Goal: Task Accomplishment & Management: Manage account settings

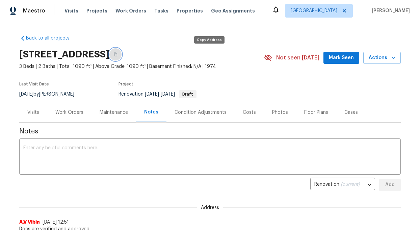
click at [118, 54] on icon "button" at bounding box center [116, 54] width 4 height 4
click at [213, 113] on div "Condition Adjustments" at bounding box center [201, 112] width 52 height 7
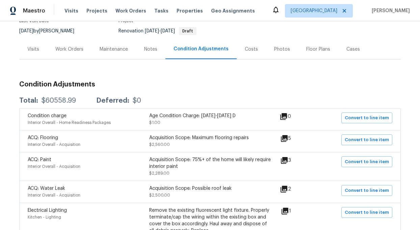
scroll to position [62, 0]
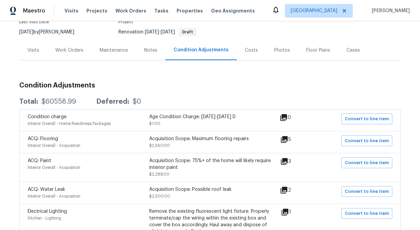
click at [77, 51] on div "Work Orders" at bounding box center [69, 50] width 28 height 7
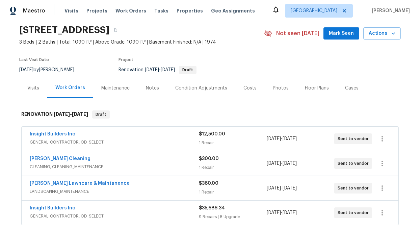
scroll to position [23, 0]
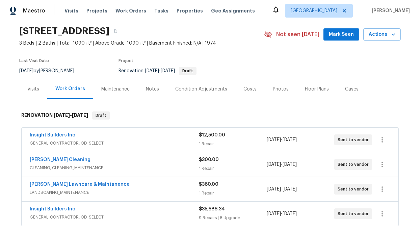
click at [149, 88] on div "Notes" at bounding box center [152, 89] width 13 height 7
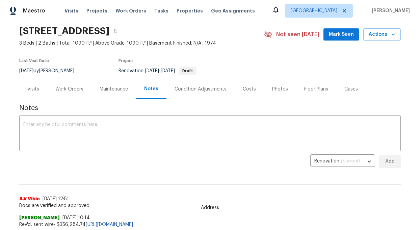
click at [74, 87] on div "Work Orders" at bounding box center [69, 89] width 28 height 7
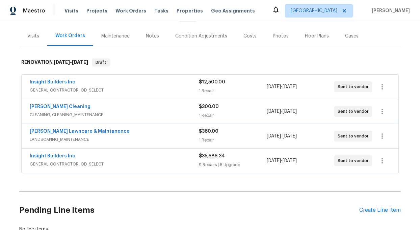
scroll to position [80, 0]
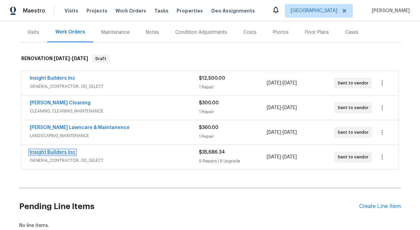
click at [66, 153] on link "Insight Builders Inc" at bounding box center [53, 152] width 46 height 5
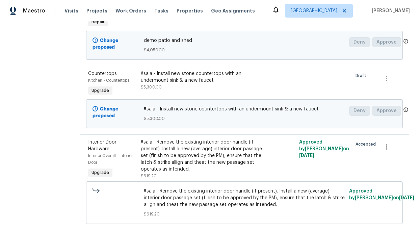
scroll to position [140, 0]
click at [171, 79] on div "#sala - Install new stone countertops with an undermount sink & a new faucet" at bounding box center [205, 77] width 128 height 14
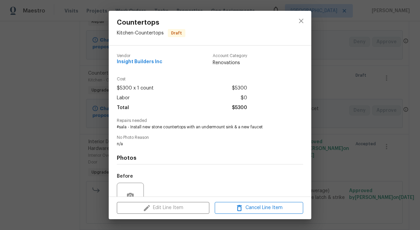
click at [154, 128] on span "#sala - Install new stone countertops with an undermount sink & a new faucet" at bounding box center [201, 127] width 168 height 6
copy span "#sala - Install new stone countertops with an undermount sink & a new faucet"
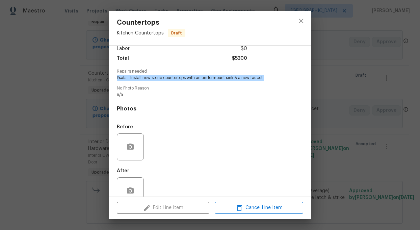
scroll to position [50, 0]
click at [301, 19] on icon "close" at bounding box center [301, 21] width 8 height 8
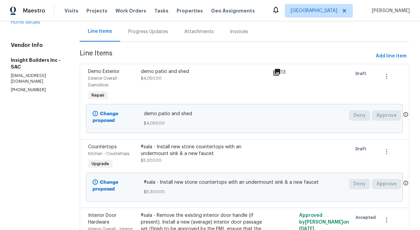
scroll to position [68, 0]
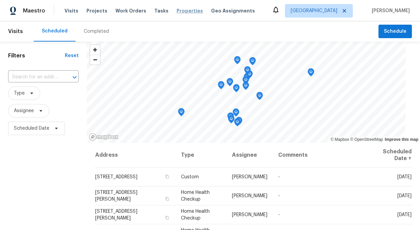
click at [177, 10] on span "Properties" at bounding box center [190, 10] width 26 height 7
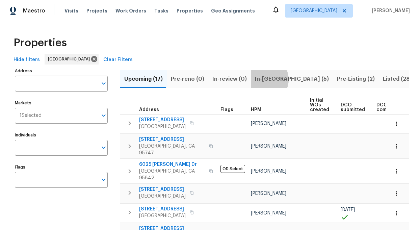
click at [261, 79] on span "In-reno (5)" at bounding box center [292, 78] width 74 height 9
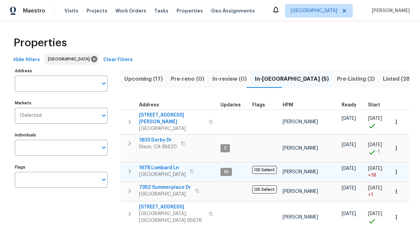
scroll to position [13, 0]
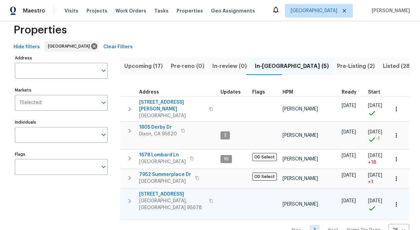
click at [159, 191] on span "[STREET_ADDRESS]" at bounding box center [172, 194] width 66 height 7
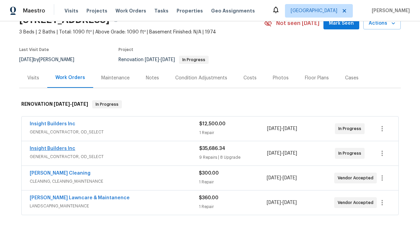
scroll to position [41, 0]
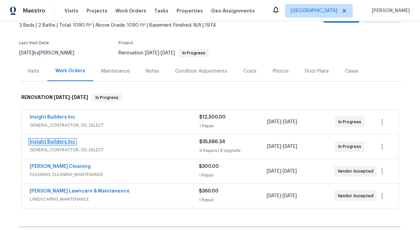
click at [60, 142] on link "Insight Builders Inc" at bounding box center [53, 142] width 46 height 5
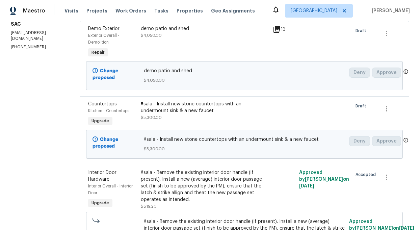
scroll to position [117, 0]
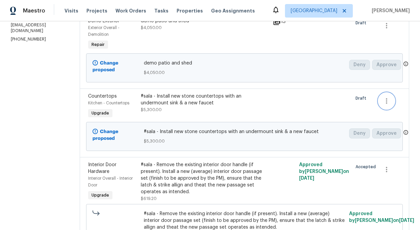
click at [386, 104] on icon "button" at bounding box center [387, 101] width 8 height 8
click at [386, 105] on li "Cancel" at bounding box center [392, 105] width 26 height 11
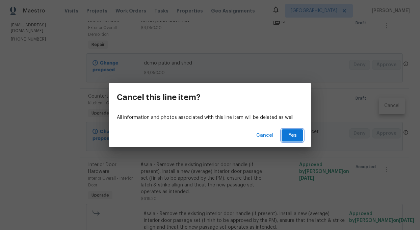
click at [295, 134] on span "Yes" at bounding box center [292, 135] width 11 height 8
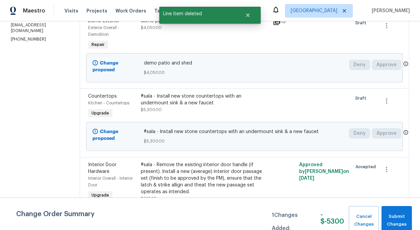
scroll to position [0, 0]
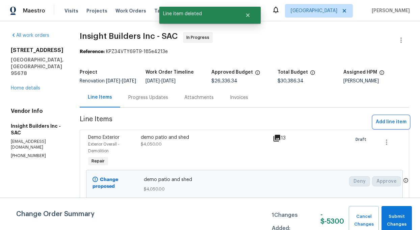
click at [393, 126] on span "Add line item" at bounding box center [391, 122] width 31 height 8
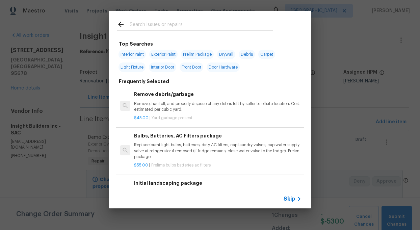
click at [157, 26] on input "text" at bounding box center [201, 25] width 143 height 10
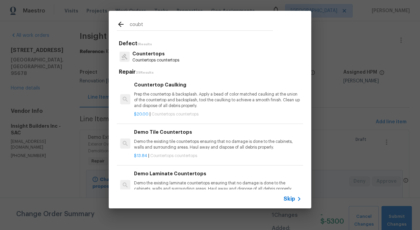
type input "coubt"
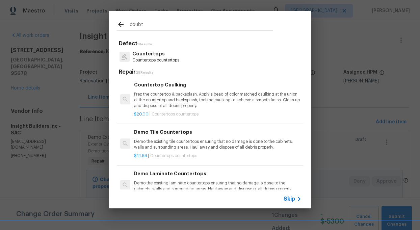
click at [164, 53] on p "Countertops" at bounding box center [155, 53] width 47 height 7
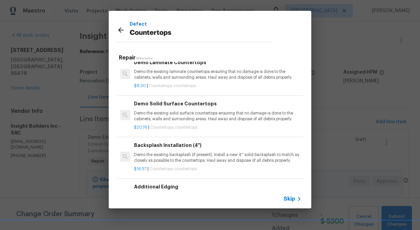
scroll to position [97, 0]
click at [179, 113] on p "Demo the existing solid surface countertops ensuring that no damage is done to …" at bounding box center [218, 116] width 168 height 11
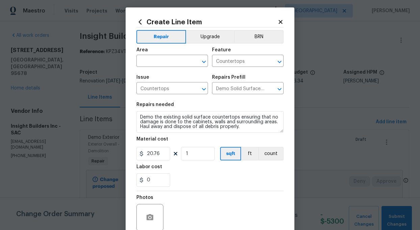
scroll to position [3, 0]
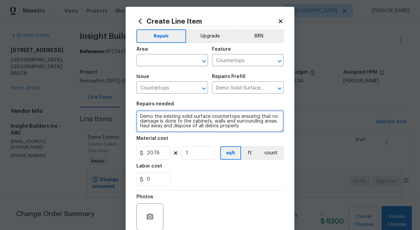
click at [256, 127] on textarea "Demo the existing solid surface countertops ensuring that no damage is done to …" at bounding box center [210, 121] width 147 height 22
paste textarea "#sala - Install new stone countertops with an undermount sink & a new faucet"
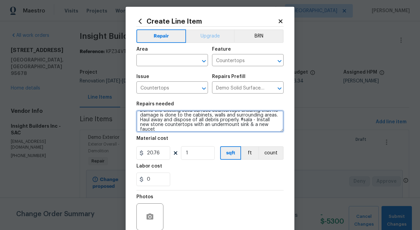
type textarea "Demo the existing solid surface countertops ensuring that no damage is done to …"
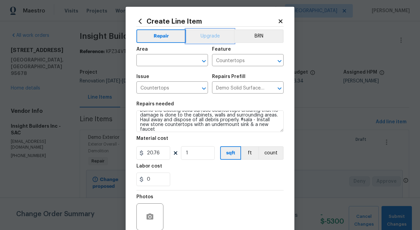
click at [217, 37] on button "Upgrade" at bounding box center [210, 36] width 48 height 14
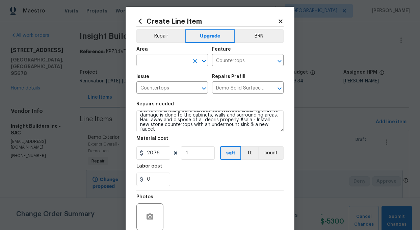
click at [167, 58] on input "text" at bounding box center [163, 61] width 53 height 10
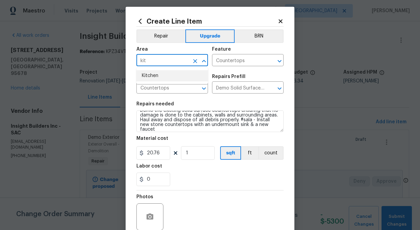
click at [156, 74] on li "Kitchen" at bounding box center [173, 75] width 72 height 11
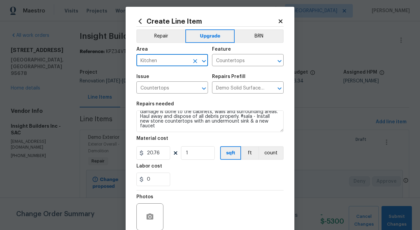
type input "Kitchen"
click at [164, 152] on input "20.76" at bounding box center [154, 153] width 34 height 14
type input "2900"
click at [202, 179] on div "0" at bounding box center [210, 180] width 147 height 14
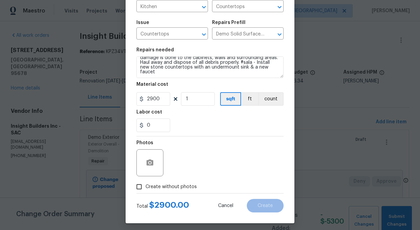
scroll to position [61, 0]
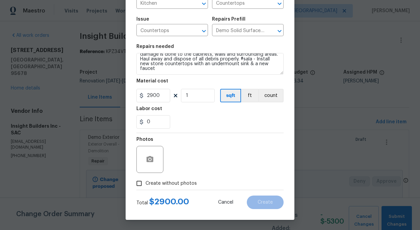
click at [139, 183] on input "Create without photos" at bounding box center [139, 183] width 13 height 13
checkbox input "true"
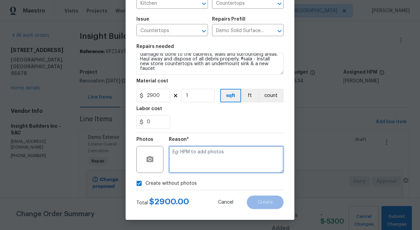
click at [204, 167] on textarea at bounding box center [226, 159] width 115 height 27
type textarea "n/a"
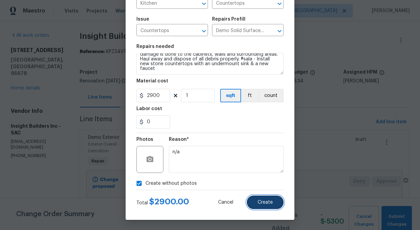
click at [265, 202] on span "Create" at bounding box center [265, 202] width 15 height 5
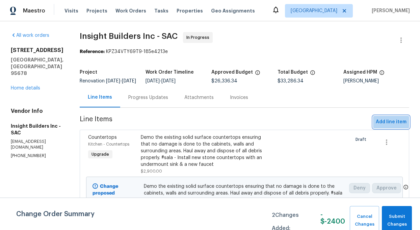
click at [394, 125] on span "Add line item" at bounding box center [391, 122] width 31 height 8
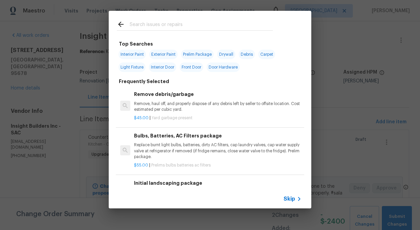
click at [139, 24] on input "text" at bounding box center [201, 25] width 143 height 10
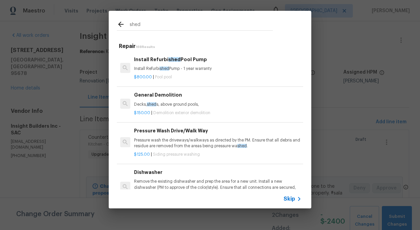
type input "shed"
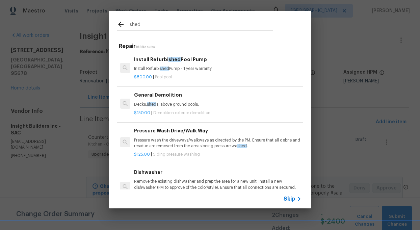
click at [168, 103] on p "Decks, shed s, above ground pools," at bounding box center [218, 105] width 168 height 6
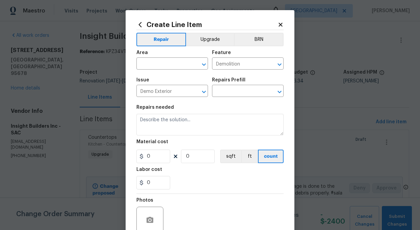
type textarea "Decks, sheds, above ground pools,"
type input "1"
type input "General Demolition $150.00"
type input "150"
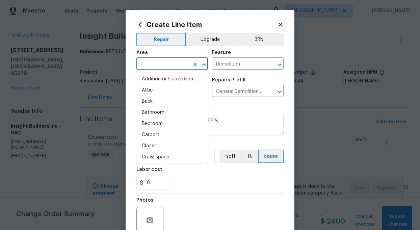
click at [164, 63] on input "text" at bounding box center [163, 64] width 53 height 10
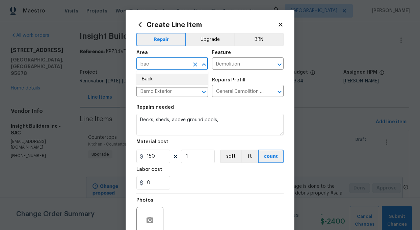
click at [149, 78] on li "Back" at bounding box center [173, 79] width 72 height 11
type input "Back"
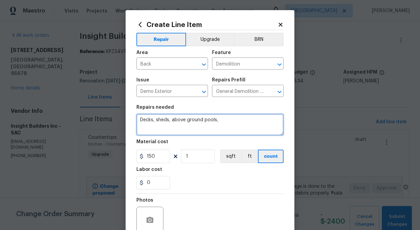
click at [156, 120] on textarea "Decks, sheds, above ground pools," at bounding box center [210, 125] width 147 height 22
click at [201, 121] on textarea "sheds, above ground pools," at bounding box center [210, 125] width 147 height 22
click at [161, 120] on textarea "sheds," at bounding box center [210, 125] width 147 height 22
click at [166, 126] on textarea "sheds, remove all off shed in back yard and clean up to the original" at bounding box center [210, 125] width 147 height 22
type textarea "sheds, remove all off shed in back yard and clean up to the original conditions"
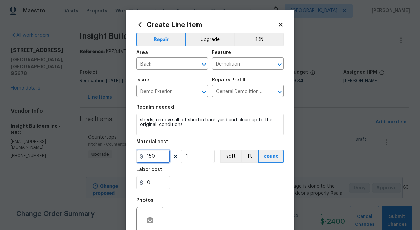
click at [159, 157] on input "150" at bounding box center [154, 157] width 34 height 14
click at [198, 154] on input "1" at bounding box center [198, 157] width 34 height 14
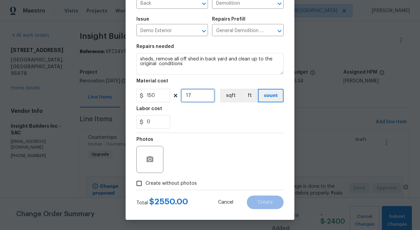
type input "17"
click at [140, 183] on input "Create without photos" at bounding box center [139, 183] width 13 height 13
checkbox input "true"
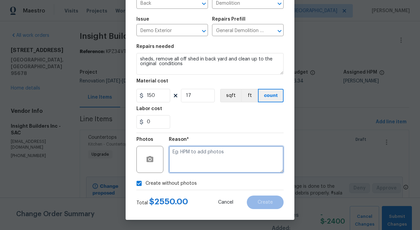
click at [211, 160] on textarea at bounding box center [226, 159] width 115 height 27
type textarea "add"
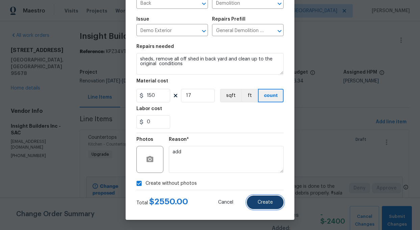
click at [271, 203] on span "Create" at bounding box center [265, 202] width 15 height 5
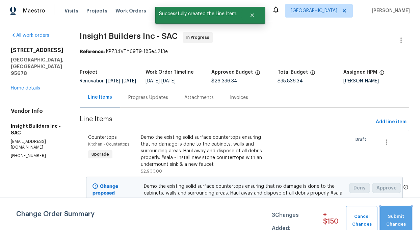
click at [402, 227] on span "Submit Changes" at bounding box center [396, 221] width 25 height 16
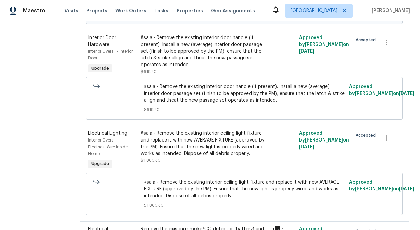
scroll to position [170, 0]
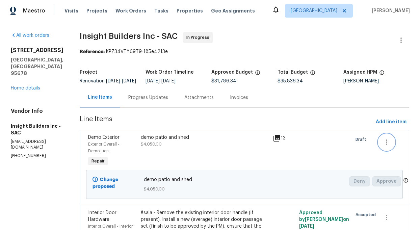
click at [389, 146] on icon "button" at bounding box center [387, 142] width 8 height 8
click at [389, 148] on li "Cancel" at bounding box center [392, 147] width 26 height 11
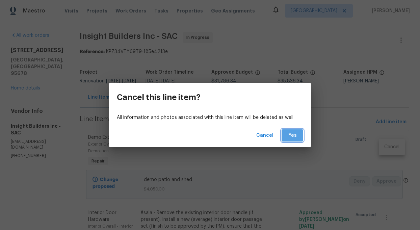
click at [290, 137] on span "Yes" at bounding box center [292, 135] width 11 height 8
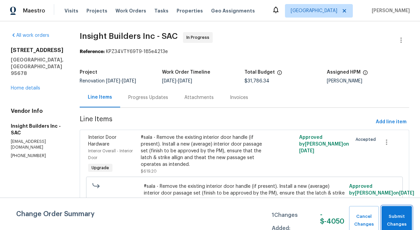
click at [390, 218] on span "Submit Changes" at bounding box center [397, 221] width 24 height 16
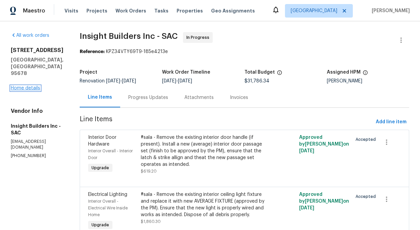
click at [33, 86] on link "Home details" at bounding box center [25, 88] width 29 height 5
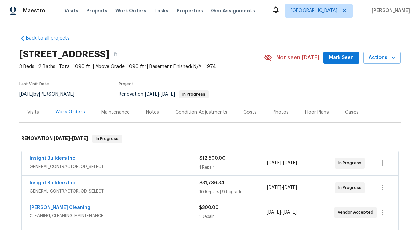
click at [244, 112] on div "Costs" at bounding box center [250, 112] width 13 height 7
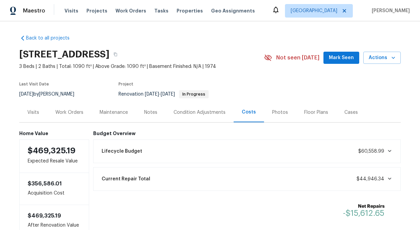
click at [77, 113] on div "Work Orders" at bounding box center [69, 112] width 28 height 7
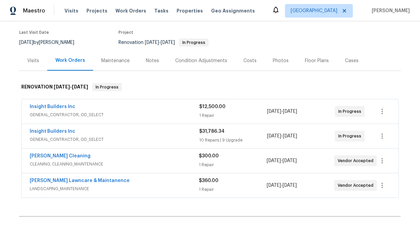
scroll to position [57, 0]
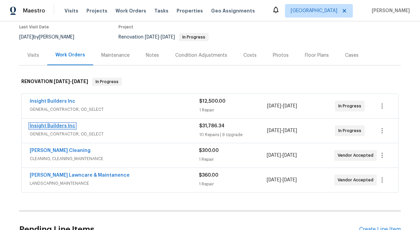
click at [56, 126] on link "Insight Builders Inc" at bounding box center [53, 126] width 46 height 5
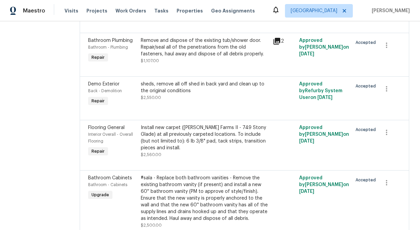
scroll to position [644, 0]
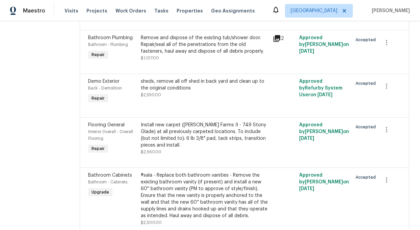
click at [281, 43] on icon at bounding box center [277, 38] width 8 height 8
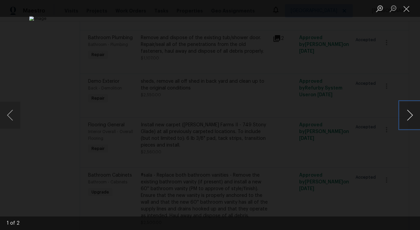
click at [410, 117] on button "Next image" at bounding box center [410, 115] width 20 height 27
click at [408, 8] on button "Close lightbox" at bounding box center [407, 9] width 14 height 12
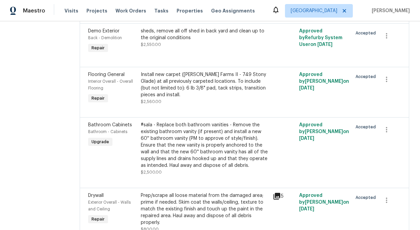
scroll to position [694, 0]
click at [209, 92] on div "Install new carpet ([PERSON_NAME] Farms II - 749 Stony Glade) at all previously…" at bounding box center [205, 85] width 128 height 27
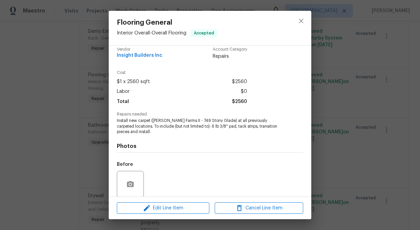
scroll to position [6, 0]
click at [300, 22] on icon "close" at bounding box center [301, 21] width 4 height 4
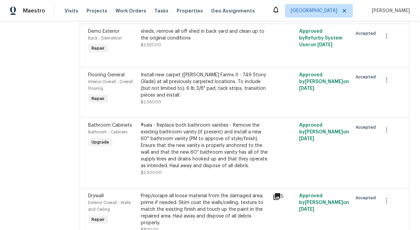
scroll to position [694, 0]
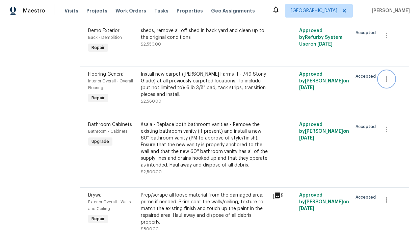
click at [387, 80] on icon "button" at bounding box center [386, 78] width 1 height 5
click at [387, 81] on li "Cancel" at bounding box center [392, 81] width 26 height 11
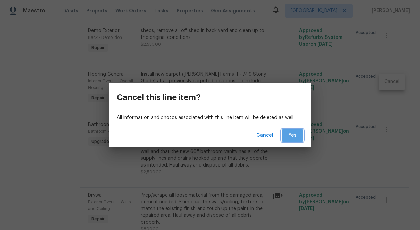
click at [294, 134] on span "Yes" at bounding box center [292, 135] width 11 height 8
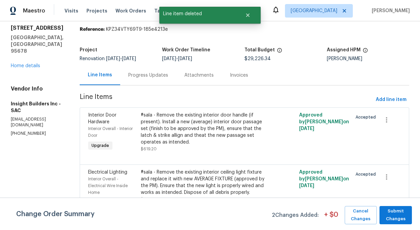
scroll to position [40, 0]
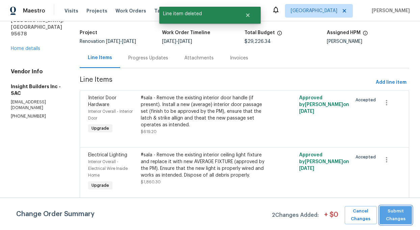
click at [397, 216] on span "Submit Changes" at bounding box center [396, 215] width 26 height 16
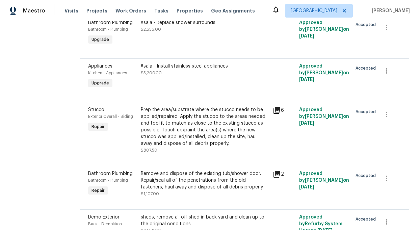
scroll to position [508, 0]
click at [192, 69] on div "#sala - Install stainless steel appliances" at bounding box center [205, 66] width 128 height 7
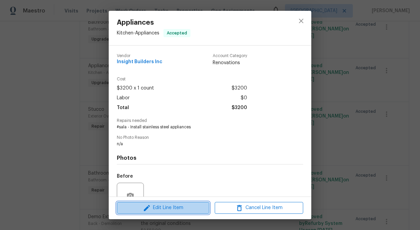
click at [178, 207] on span "Edit Line Item" at bounding box center [163, 208] width 89 height 8
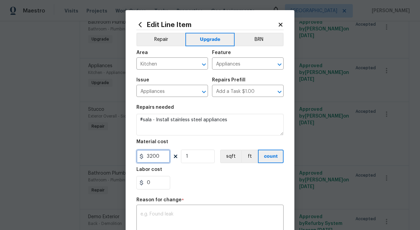
click at [164, 156] on input "3200" at bounding box center [154, 157] width 34 height 14
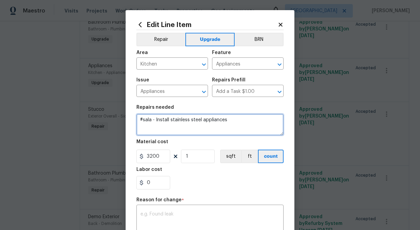
click at [236, 123] on textarea "#sala - Install stainless steel appliances" at bounding box center [210, 125] width 147 height 22
type textarea "#sala - Install stainless steel appliances garbage disposal"
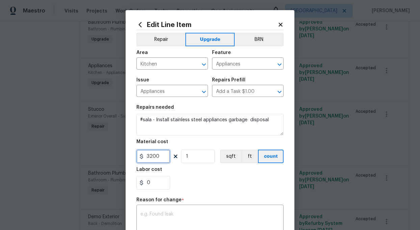
click at [163, 154] on input "3200" at bounding box center [154, 157] width 34 height 14
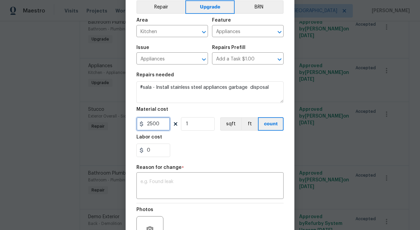
scroll to position [50, 0]
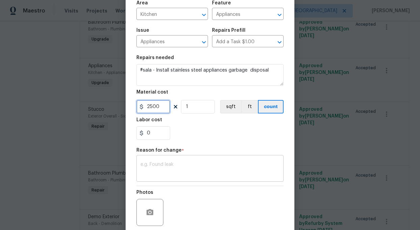
type input "2500"
click at [170, 172] on textarea at bounding box center [210, 169] width 139 height 14
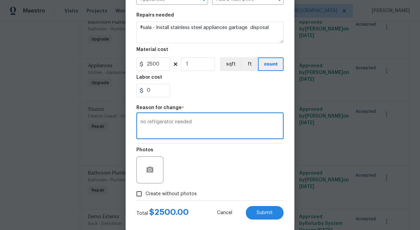
scroll to position [103, 0]
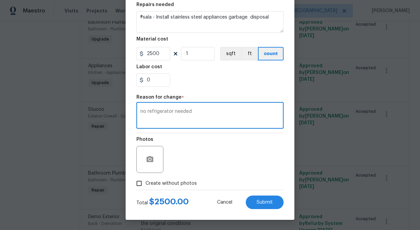
type textarea "no refrigerator needed"
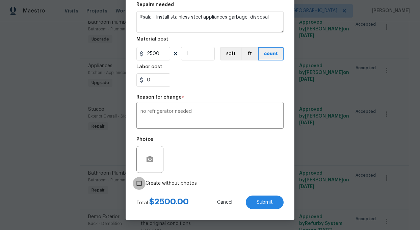
click at [136, 183] on input "Create without photos" at bounding box center [139, 183] width 13 height 13
checkbox input "true"
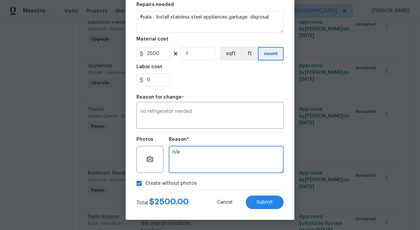
click at [211, 162] on textarea "n/a" at bounding box center [226, 159] width 115 height 27
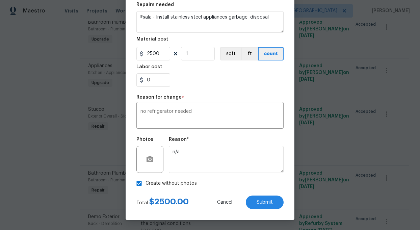
click at [288, 214] on div "Edit Line Item Repair Upgrade BRN Area Kitchen ​ Feature Appliances ​ Issue App…" at bounding box center [210, 63] width 169 height 313
click at [259, 199] on button "Submit" at bounding box center [265, 203] width 38 height 14
type textarea "#sala - Install stainless steel appliances"
type input "3200"
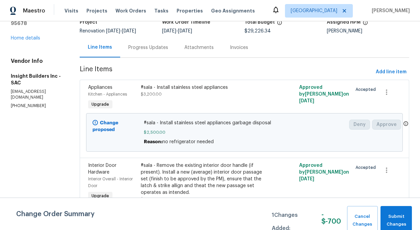
scroll to position [51, 0]
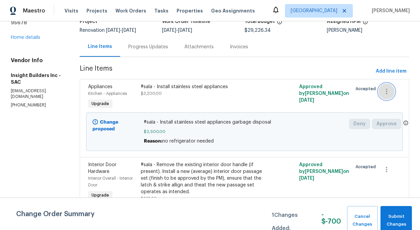
click at [389, 88] on icon "button" at bounding box center [387, 92] width 8 height 8
click at [395, 91] on li "Cancel" at bounding box center [392, 91] width 26 height 11
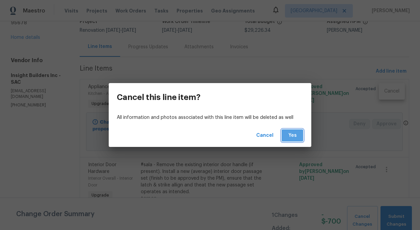
click at [298, 134] on span "Yes" at bounding box center [292, 135] width 11 height 8
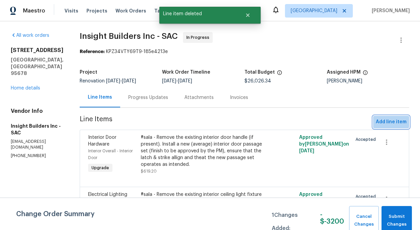
click at [385, 117] on button "Add line item" at bounding box center [391, 122] width 36 height 13
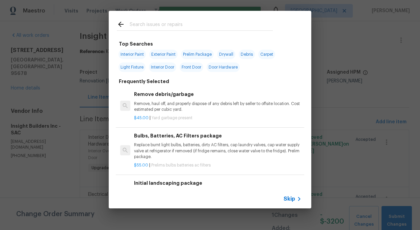
click at [154, 24] on input "text" at bounding box center [201, 25] width 143 height 10
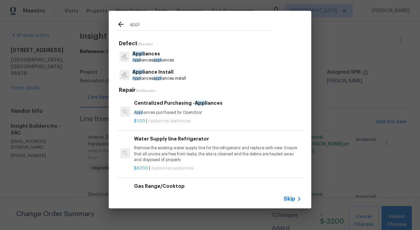
type input "appl"
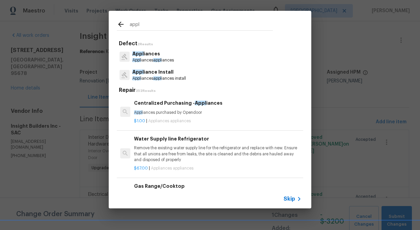
click at [155, 75] on p "Appl iance Install" at bounding box center [159, 72] width 54 height 7
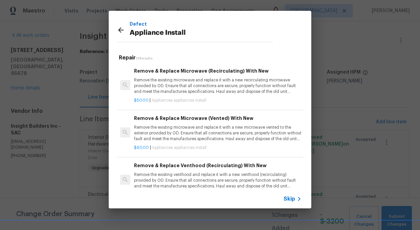
click at [184, 84] on p "Remove the existing microwave and replace it with a new recirculating microwave…" at bounding box center [218, 85] width 168 height 17
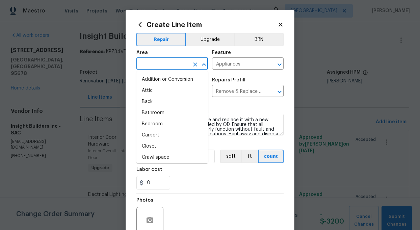
click at [176, 64] on input "text" at bounding box center [163, 64] width 53 height 10
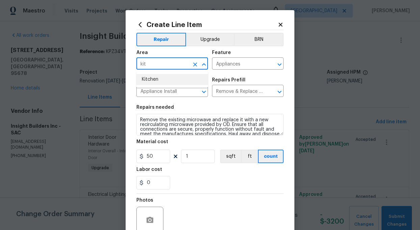
click at [157, 79] on li "Kitchen" at bounding box center [173, 79] width 72 height 11
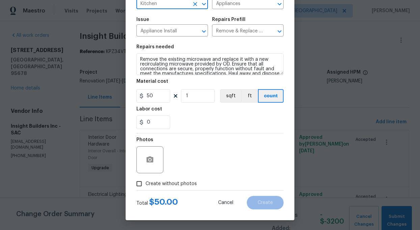
scroll to position [61, 0]
type input "Kitchen"
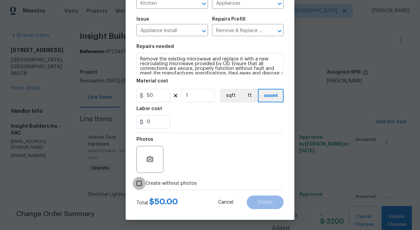
click at [140, 183] on input "Create without photos" at bounding box center [139, 183] width 13 height 13
checkbox input "true"
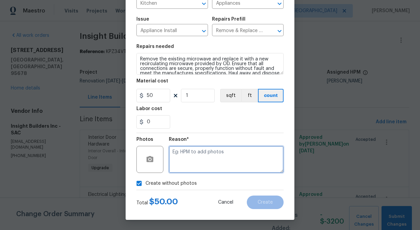
click at [188, 159] on textarea at bounding box center [226, 159] width 115 height 27
type textarea "add"
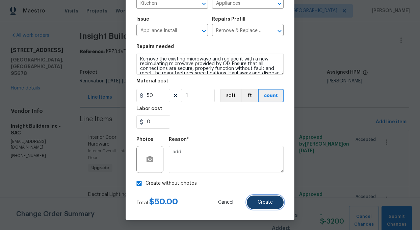
click at [266, 203] on span "Create" at bounding box center [265, 202] width 15 height 5
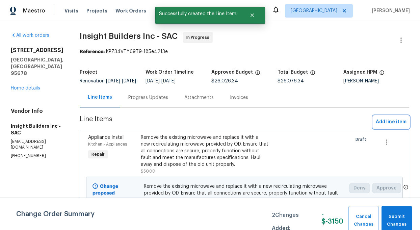
click at [399, 126] on span "Add line item" at bounding box center [391, 122] width 31 height 8
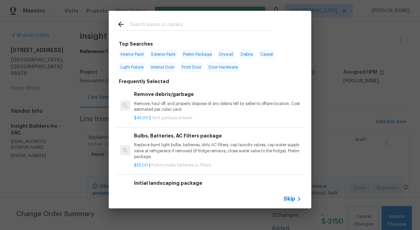
click at [157, 22] on input "text" at bounding box center [201, 25] width 143 height 10
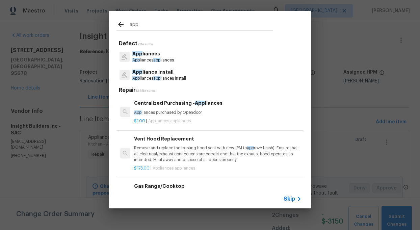
type input "app"
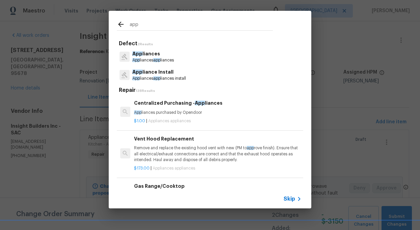
click at [151, 57] on p "App liances" at bounding box center [153, 53] width 42 height 7
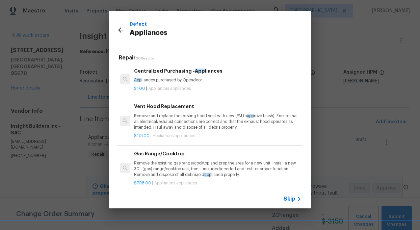
click at [181, 126] on p "Remove and replace the existing hood vent with new (PM to app rove finish). Ens…" at bounding box center [218, 121] width 168 height 17
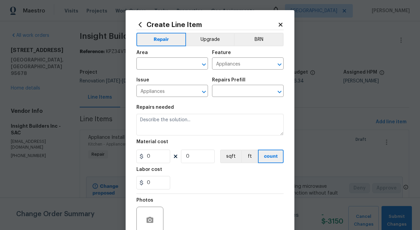
type input "Vent Hood Replacement $173.00"
type textarea "Remove and replace the existing hood vent with new (PM to approve finish). Ensu…"
type input "173"
type input "1"
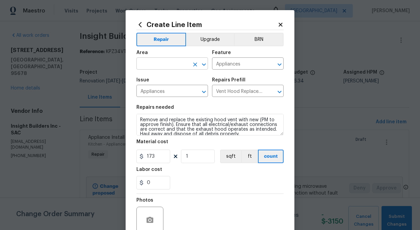
click at [162, 64] on input "text" at bounding box center [163, 64] width 53 height 10
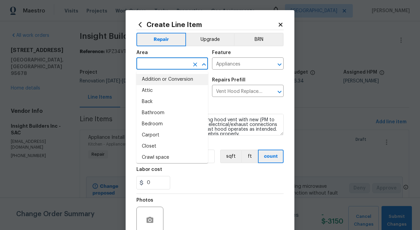
type input "l"
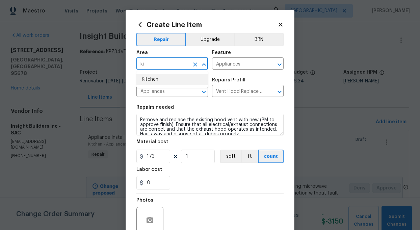
click at [154, 82] on li "Kitchen" at bounding box center [173, 79] width 72 height 11
type input "Kitchen"
click at [282, 25] on icon at bounding box center [281, 25] width 6 height 6
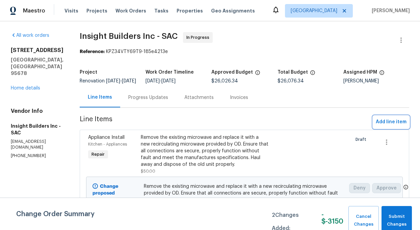
click at [398, 125] on span "Add line item" at bounding box center [391, 122] width 31 height 8
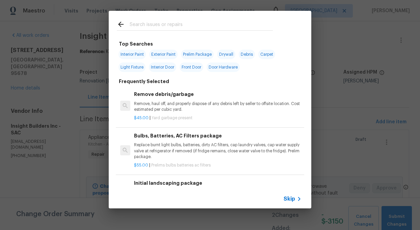
click at [166, 24] on input "text" at bounding box center [201, 25] width 143 height 10
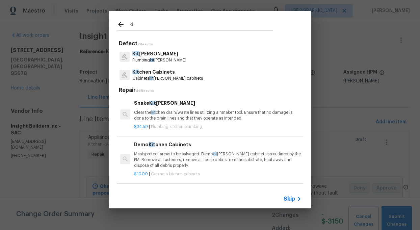
type input "k"
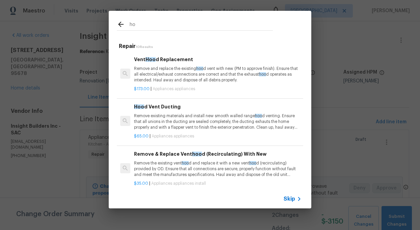
type input "h"
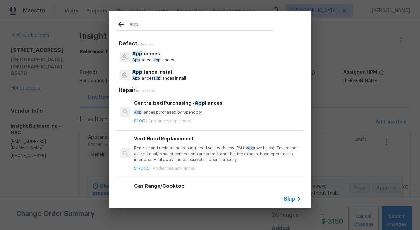
type input "app"
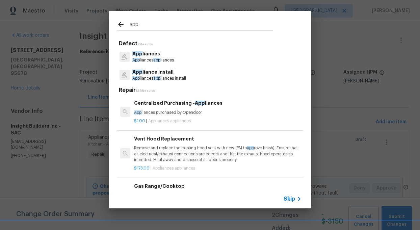
click at [156, 74] on p "App liance Install" at bounding box center [159, 72] width 54 height 7
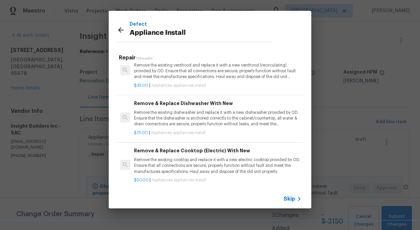
scroll to position [112, 0]
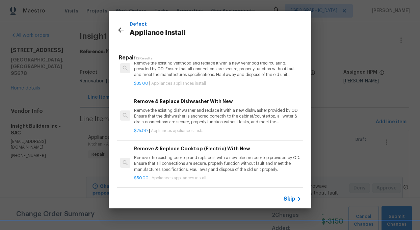
click at [192, 118] on p "Remove the existing dishwasher and replace it with a new dishwasher provided by…" at bounding box center [218, 116] width 168 height 17
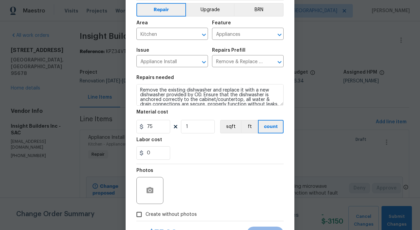
scroll to position [31, 0]
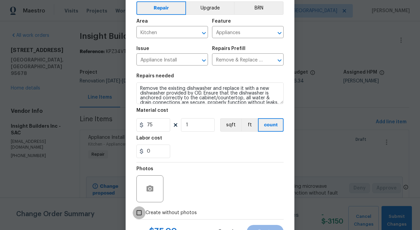
click at [140, 214] on input "Create without photos" at bounding box center [139, 212] width 13 height 13
checkbox input "true"
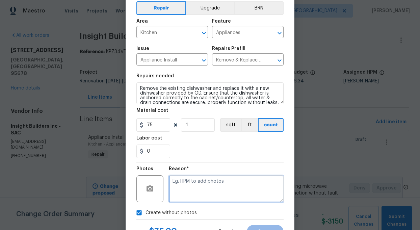
click at [189, 190] on textarea at bounding box center [226, 188] width 115 height 27
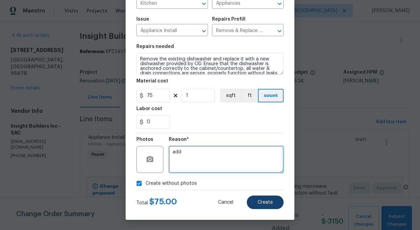
type textarea "add"
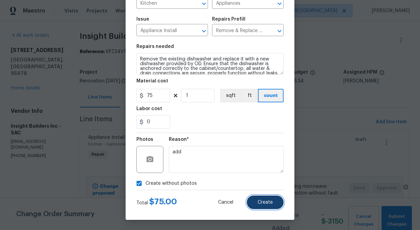
click at [275, 201] on button "Create" at bounding box center [265, 203] width 37 height 14
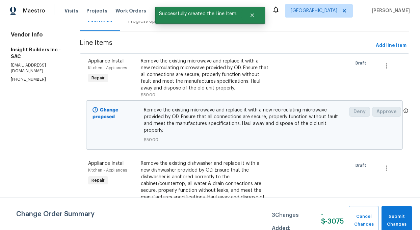
scroll to position [77, 0]
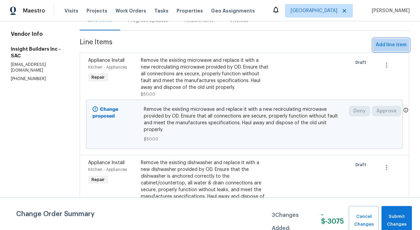
click at [391, 48] on span "Add line item" at bounding box center [391, 45] width 31 height 8
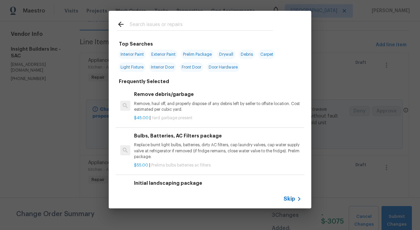
click at [158, 20] on input "text" at bounding box center [201, 25] width 143 height 10
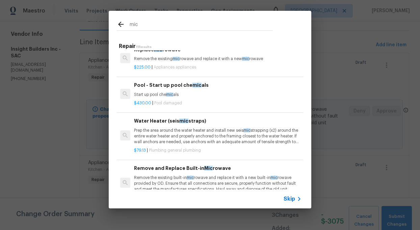
scroll to position [0, 0]
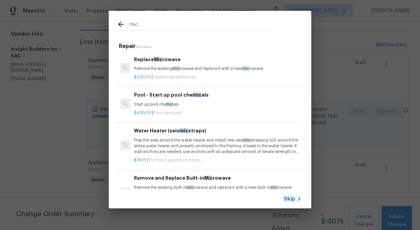
click at [145, 24] on input "mic" at bounding box center [201, 25] width 143 height 10
type input "m"
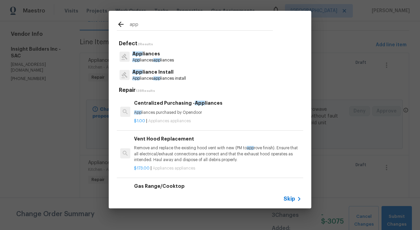
type input "app"
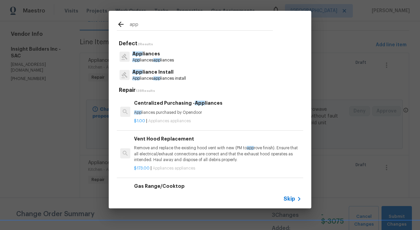
click at [148, 72] on p "App liance Install" at bounding box center [159, 72] width 54 height 7
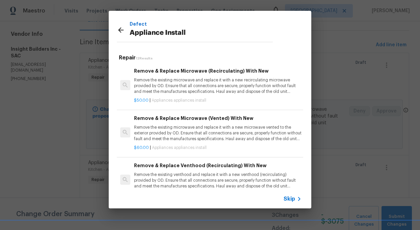
click at [185, 83] on p "Remove the existing microwave and replace it with a new recirculating microwave…" at bounding box center [218, 85] width 168 height 17
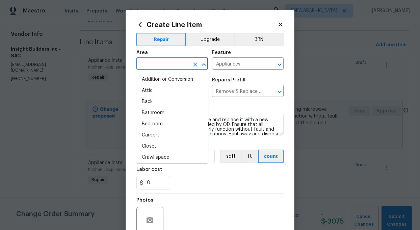
click at [174, 65] on input "text" at bounding box center [163, 64] width 53 height 10
type input "a"
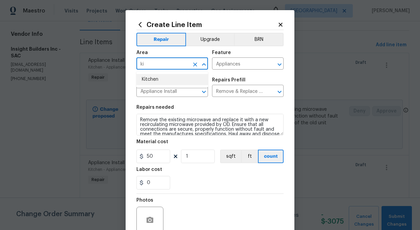
click at [158, 77] on li "Kitchen" at bounding box center [173, 79] width 72 height 11
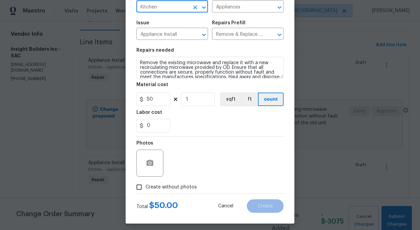
scroll to position [61, 0]
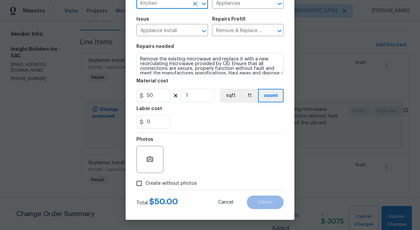
type input "Kitchen"
click at [138, 185] on input "Create without photos" at bounding box center [139, 183] width 13 height 13
checkbox input "true"
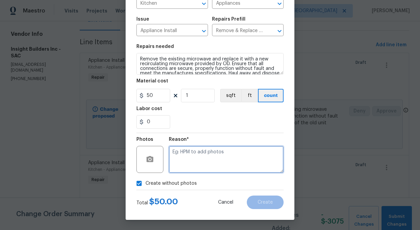
click at [197, 166] on textarea at bounding box center [226, 159] width 115 height 27
type textarea "add"
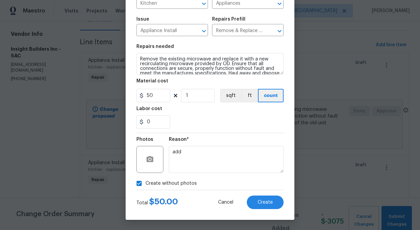
click at [276, 212] on div "Create Line Item Repair Upgrade BRN Area Kitchen ​ Feature Appliances ​ Issue A…" at bounding box center [210, 84] width 169 height 271
click at [272, 203] on span "Create" at bounding box center [265, 202] width 15 height 5
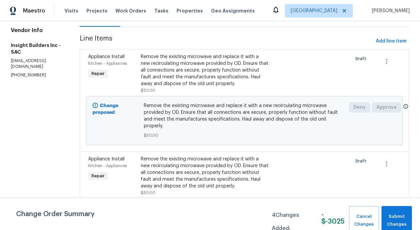
scroll to position [80, 0]
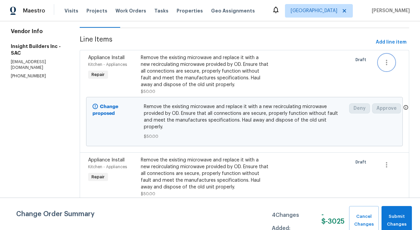
click at [387, 64] on icon "button" at bounding box center [387, 62] width 8 height 8
click at [387, 64] on li "Cancel" at bounding box center [392, 67] width 26 height 11
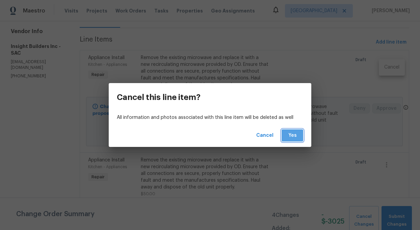
click at [290, 134] on span "Yes" at bounding box center [292, 135] width 11 height 8
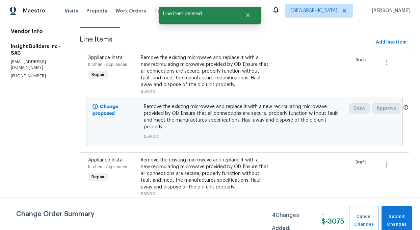
scroll to position [0, 0]
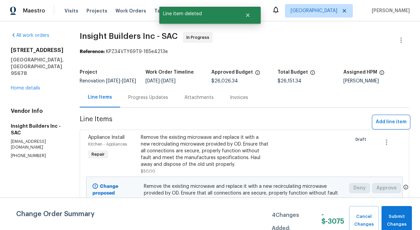
click at [397, 125] on span "Add line item" at bounding box center [391, 122] width 31 height 8
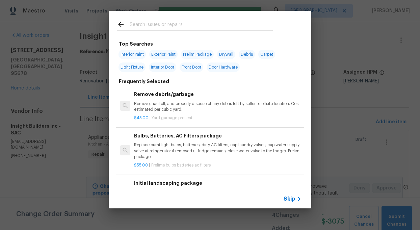
click at [146, 23] on input "text" at bounding box center [201, 25] width 143 height 10
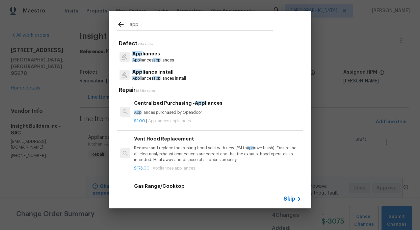
type input "app"
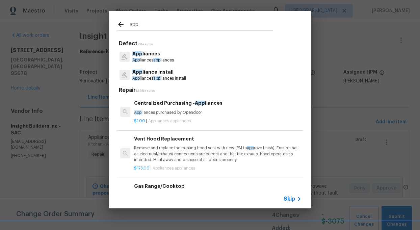
click at [145, 74] on p "App liance Install" at bounding box center [159, 72] width 54 height 7
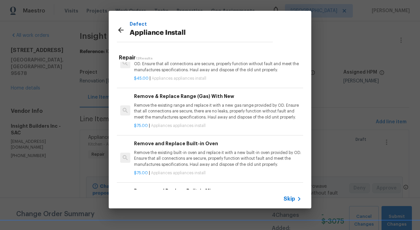
scroll to position [354, 0]
click at [197, 109] on p "Remove the existing range and replace it with a new gas range provided by OD. E…" at bounding box center [218, 110] width 168 height 17
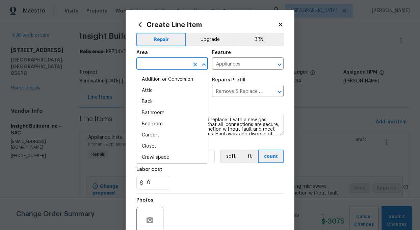
click at [161, 68] on input "text" at bounding box center [163, 64] width 53 height 10
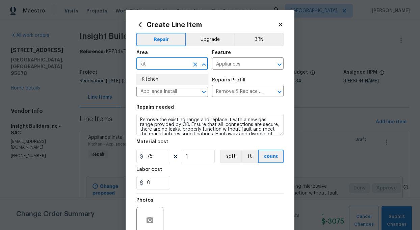
click at [152, 79] on li "Kitchen" at bounding box center [173, 79] width 72 height 11
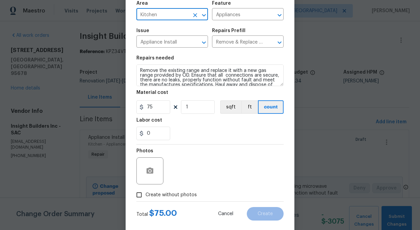
scroll to position [61, 0]
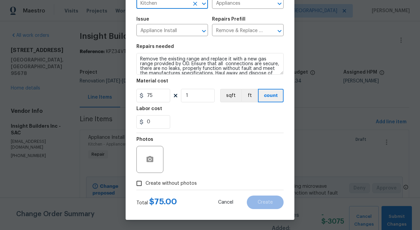
type input "Kitchen"
click at [137, 183] on input "Create without photos" at bounding box center [139, 183] width 13 height 13
checkbox input "true"
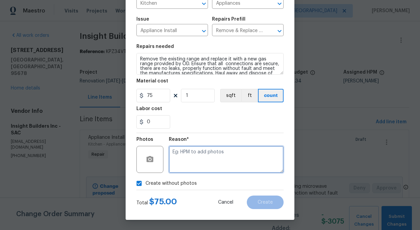
click at [199, 161] on textarea at bounding box center [226, 159] width 115 height 27
type textarea "add"
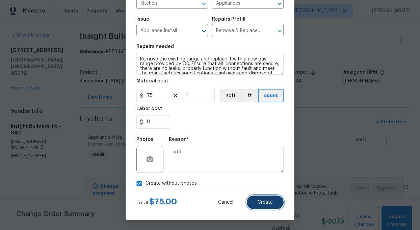
click at [273, 203] on button "Create" at bounding box center [265, 203] width 37 height 14
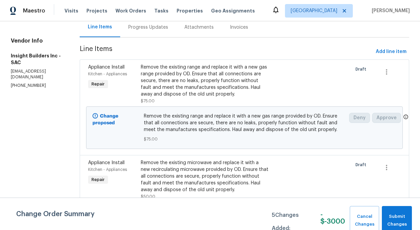
scroll to position [0, 0]
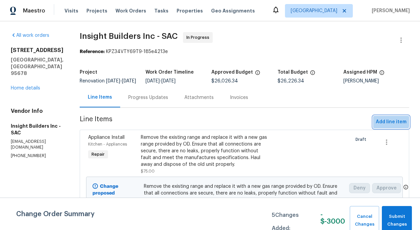
click at [391, 125] on span "Add line item" at bounding box center [391, 122] width 31 height 8
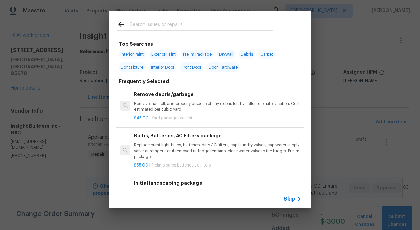
click at [144, 25] on input "text" at bounding box center [201, 25] width 143 height 10
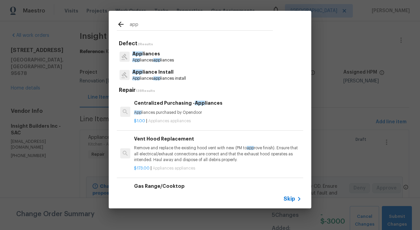
type input "app"
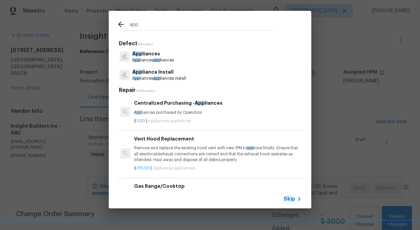
click at [156, 75] on p "App liance Install" at bounding box center [159, 72] width 54 height 7
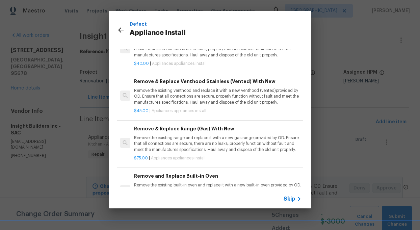
scroll to position [277, 0]
click at [295, 200] on span "Skip" at bounding box center [289, 199] width 11 height 7
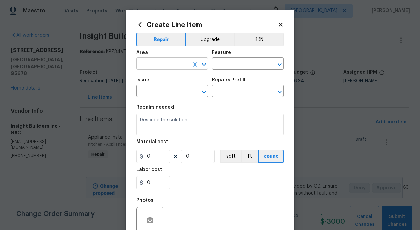
click at [168, 68] on input "text" at bounding box center [163, 64] width 53 height 10
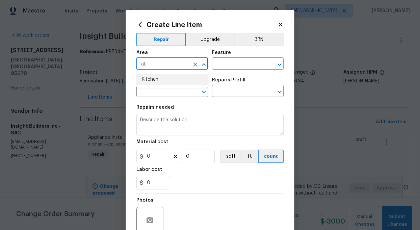
click at [157, 76] on li "Kitchen" at bounding box center [173, 79] width 72 height 11
type input "Kitchen"
click at [233, 61] on input "text" at bounding box center [238, 64] width 53 height 10
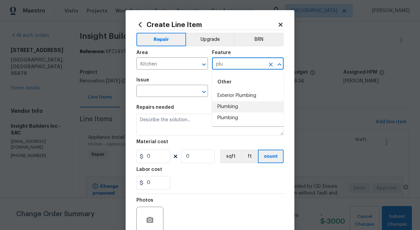
click at [228, 106] on li "Plumbing" at bounding box center [248, 106] width 72 height 11
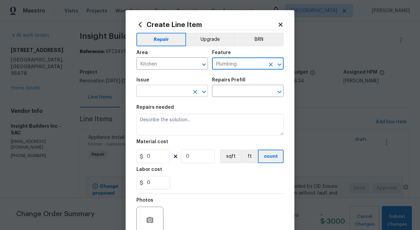
click at [201, 92] on icon "Open" at bounding box center [204, 92] width 8 height 8
type input "Plumbing"
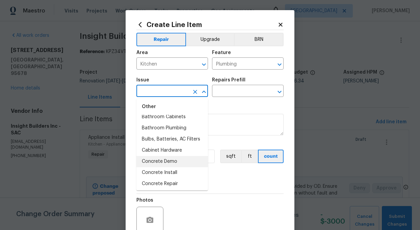
scroll to position [142, 0]
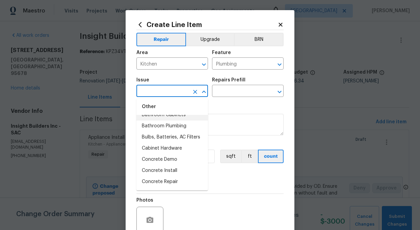
click at [152, 90] on input "text" at bounding box center [163, 91] width 53 height 10
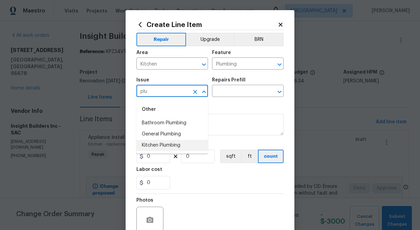
click at [157, 145] on li "Kitchen Plumbing" at bounding box center [173, 145] width 72 height 11
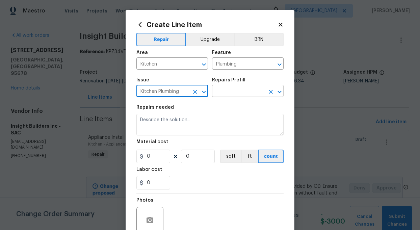
type input "Kitchen Plumbing"
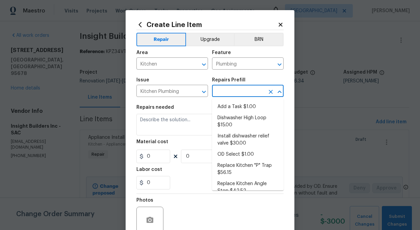
click at [244, 94] on input "text" at bounding box center [238, 91] width 53 height 10
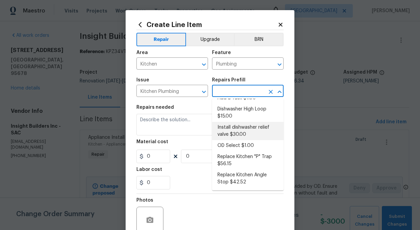
scroll to position [12, 0]
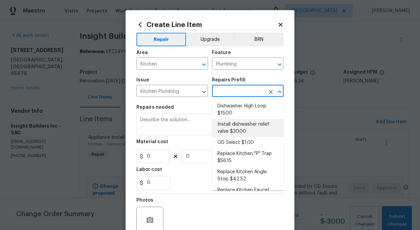
click at [251, 127] on li "Install dishwasher relief valve $30.00" at bounding box center [248, 128] width 72 height 18
type input "Install dishwasher relief valve $30.00"
type textarea "Install dishwasher relief valve, to match the faucet finish."
type input "30"
type input "1"
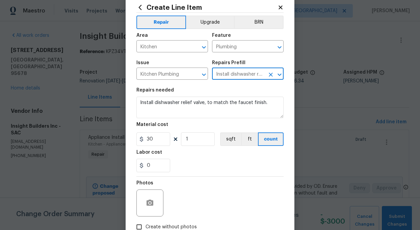
scroll to position [29, 0]
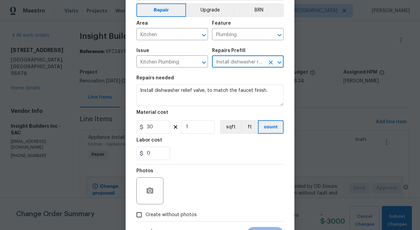
click at [140, 215] on input "Create without photos" at bounding box center [139, 214] width 13 height 13
checkbox input "true"
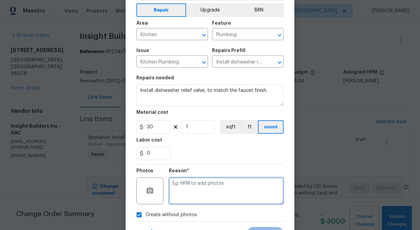
click at [192, 183] on textarea at bounding box center [226, 190] width 115 height 27
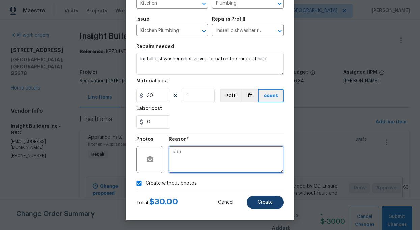
type textarea "add"
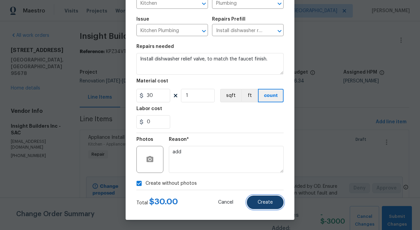
click at [267, 204] on span "Create" at bounding box center [265, 202] width 15 height 5
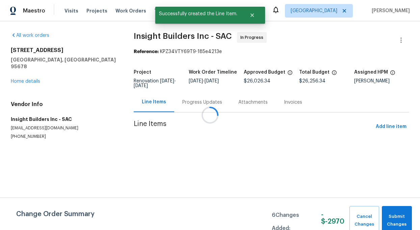
click at [388, 125] on div at bounding box center [210, 115] width 420 height 230
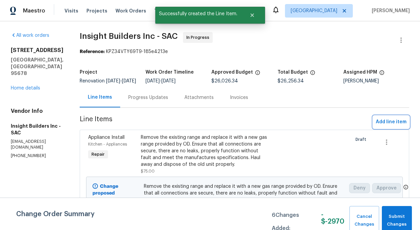
click at [394, 126] on span "Add line item" at bounding box center [391, 122] width 31 height 8
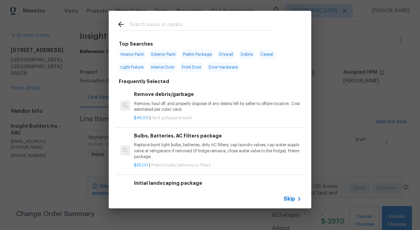
click at [143, 26] on input "text" at bounding box center [201, 25] width 143 height 10
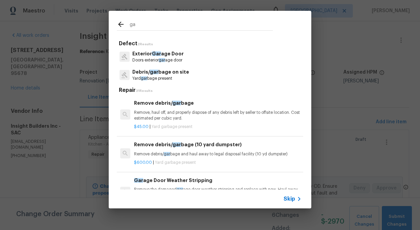
type input "g"
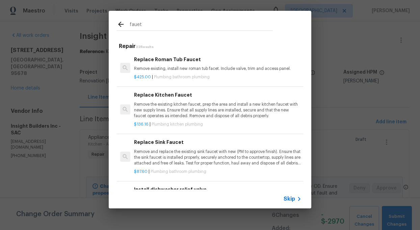
type input "fauet"
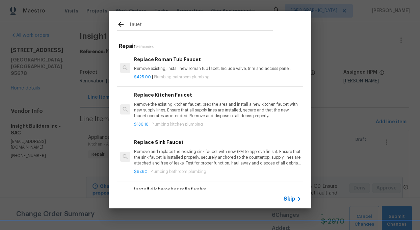
click at [171, 114] on p "Remove the existing kitchen faucet, prep the area and install a new kitchen fau…" at bounding box center [218, 110] width 168 height 17
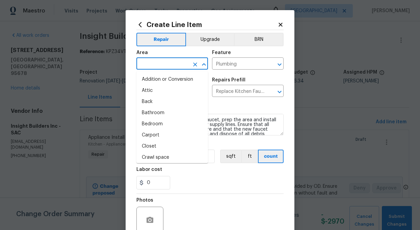
click at [169, 62] on input "text" at bounding box center [163, 64] width 53 height 10
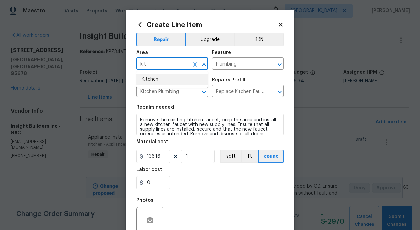
click at [154, 78] on li "Kitchen" at bounding box center [173, 79] width 72 height 11
type input "Kitchen"
click at [166, 159] on input "136.16" at bounding box center [154, 157] width 34 height 14
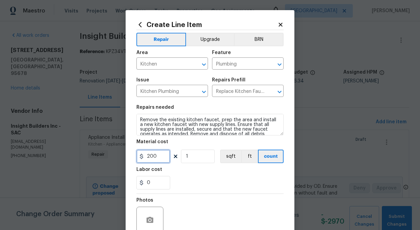
type input "200"
click at [195, 192] on section "Repairs needed Remove the existing kitchen faucet, prep the area and install a …" at bounding box center [210, 147] width 147 height 93
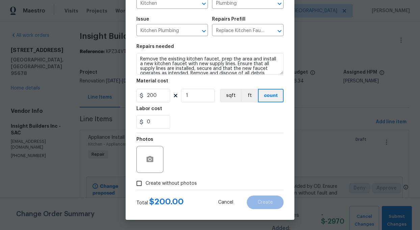
click at [137, 184] on input "Create without photos" at bounding box center [139, 183] width 13 height 13
checkbox input "true"
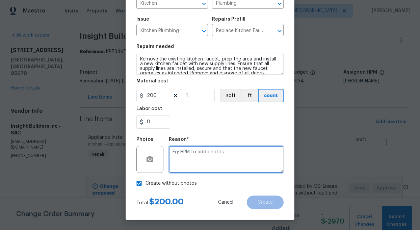
click at [198, 157] on textarea at bounding box center [226, 159] width 115 height 27
type textarea "add"
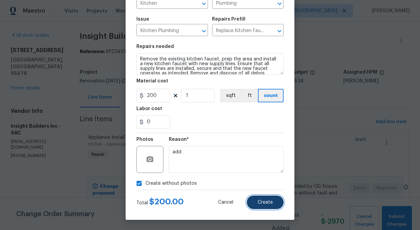
click at [265, 202] on span "Create" at bounding box center [265, 202] width 15 height 5
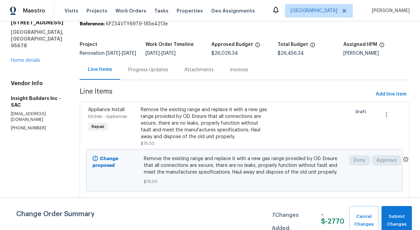
scroll to position [0, 0]
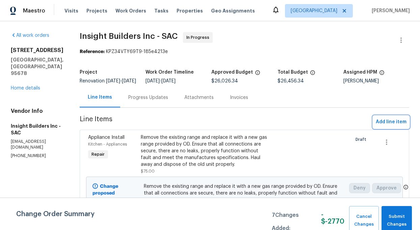
click at [393, 126] on span "Add line item" at bounding box center [391, 122] width 31 height 8
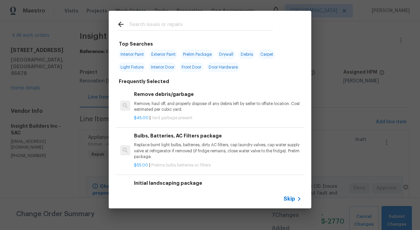
click at [137, 25] on input "text" at bounding box center [201, 25] width 143 height 10
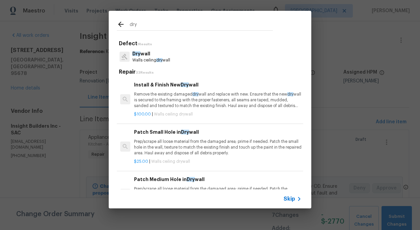
type input "dry"
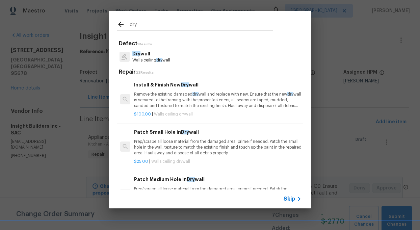
click at [143, 54] on p "Dry wall" at bounding box center [151, 53] width 38 height 7
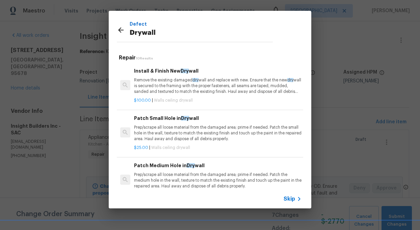
click at [168, 82] on p "Remove the existing damaged dry wall and replace with new. Ensure that the new …" at bounding box center [218, 85] width 168 height 17
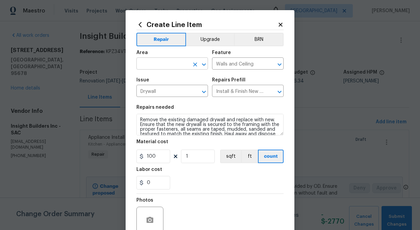
click at [162, 62] on input "text" at bounding box center [163, 64] width 53 height 10
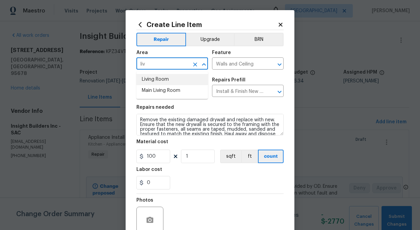
click at [157, 78] on li "Living Room" at bounding box center [173, 79] width 72 height 11
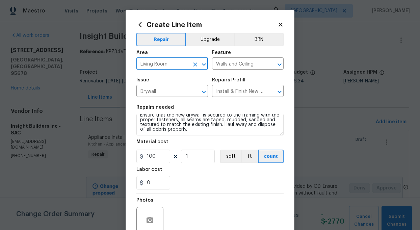
type input "Living Room"
click at [197, 158] on input "1" at bounding box center [198, 157] width 34 height 14
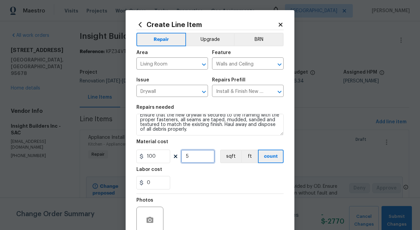
type input "5"
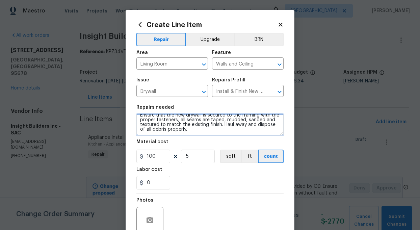
click at [196, 132] on textarea "Remove the existing damaged drywall and replace with new. Ensure that the new d…" at bounding box center [210, 125] width 147 height 22
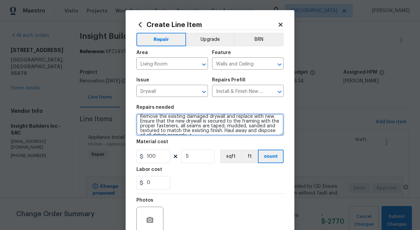
scroll to position [0, 0]
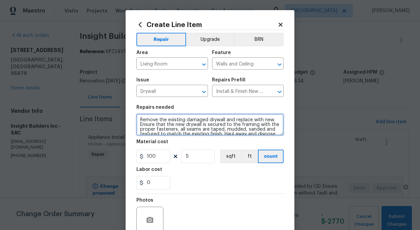
click at [235, 120] on textarea "Remove the existing damaged drywall and replace with new. Ensure that the new d…" at bounding box center [210, 125] width 147 height 22
click at [276, 120] on textarea "Remove the existing damaged drywall and replace with new. Ensure that the new d…" at bounding box center [210, 125] width 147 height 22
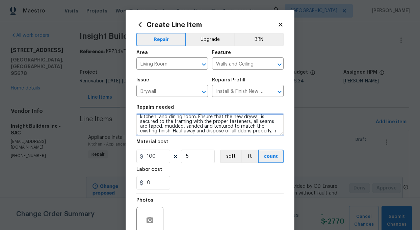
click at [249, 122] on textarea "Remove the existing damaged drywall and replace between kitchen and dining room…" at bounding box center [210, 125] width 147 height 22
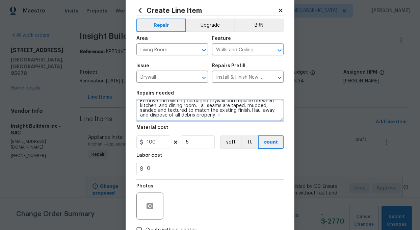
scroll to position [15, 0]
click at [236, 116] on textarea "Remove the existing damaged drywall and replace between kitchen and dining room…" at bounding box center [210, 110] width 147 height 22
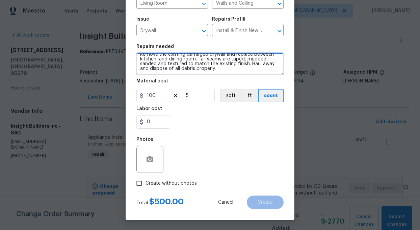
type textarea "Remove the existing damaged drywall and replace between kitchen and dining room…"
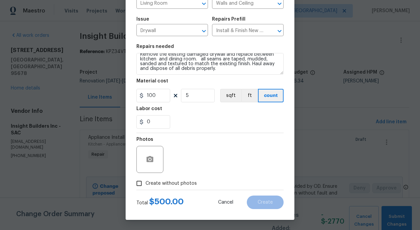
click at [137, 185] on input "Create without photos" at bounding box center [139, 183] width 13 height 13
checkbox input "true"
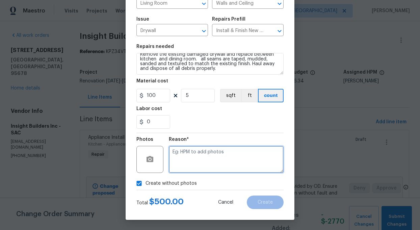
click at [201, 160] on textarea at bounding box center [226, 159] width 115 height 27
type textarea "add"
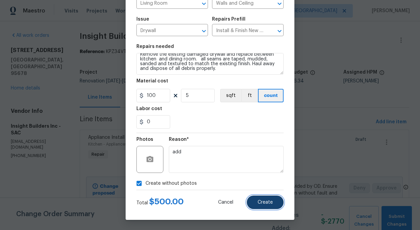
click at [273, 200] on span "Create" at bounding box center [265, 202] width 15 height 5
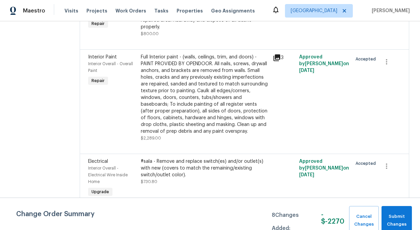
scroll to position [1369, 0]
click at [396, 214] on span "Submit Changes" at bounding box center [397, 221] width 24 height 16
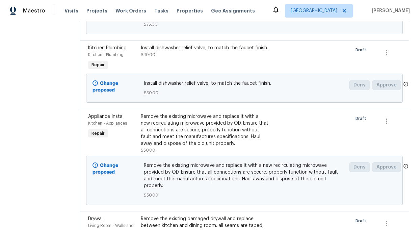
scroll to position [0, 0]
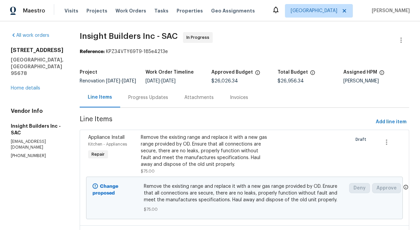
click at [28, 77] on div "509 Brookwood Rd Roseville, CA 95678 Home details" at bounding box center [37, 69] width 53 height 45
click at [29, 86] on link "Home details" at bounding box center [25, 88] width 29 height 5
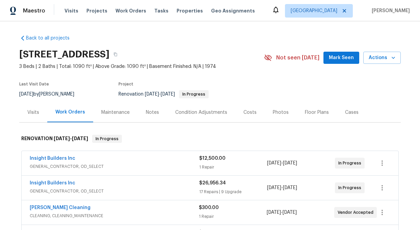
click at [249, 112] on div "Costs" at bounding box center [250, 112] width 13 height 7
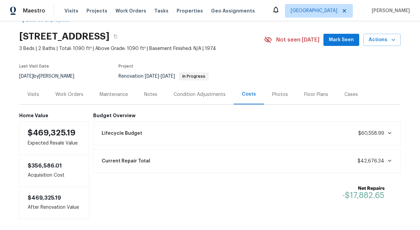
scroll to position [13, 0]
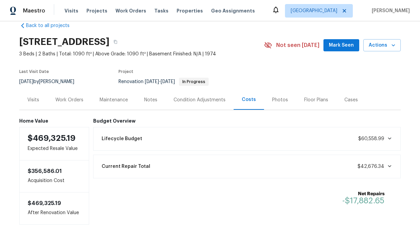
click at [76, 100] on div "Work Orders" at bounding box center [69, 100] width 28 height 7
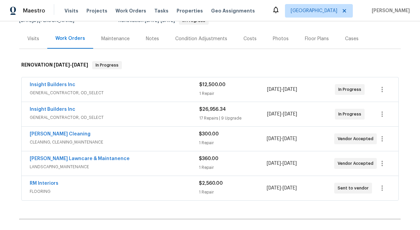
scroll to position [77, 0]
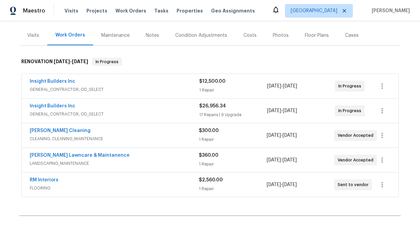
click at [152, 34] on div "Notes" at bounding box center [152, 35] width 13 height 7
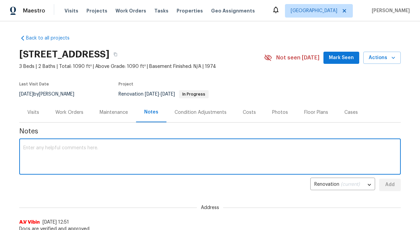
click at [77, 161] on textarea at bounding box center [210, 158] width 374 height 24
paste textarea "The following is the Scope of Work for this renovation. All work orders have be…"
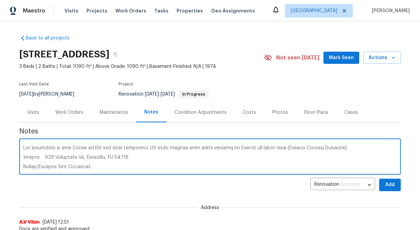
scroll to position [307, 0]
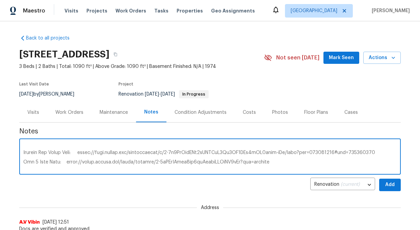
type textarea "The following is the Scope of Work for this renovation. All work orders have be…"
click at [394, 186] on span "Add" at bounding box center [390, 185] width 11 height 8
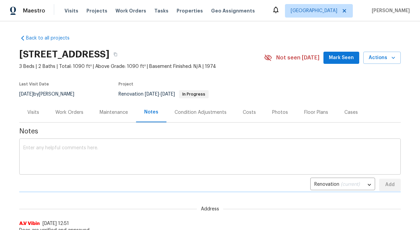
scroll to position [0, 0]
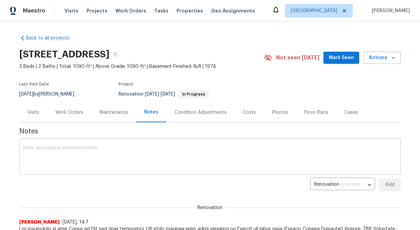
click at [45, 153] on textarea at bounding box center [210, 158] width 374 height 24
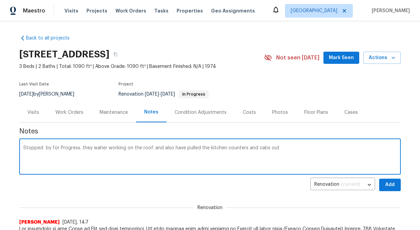
type textarea "Stopped by for Progress. they waher working on the roof. and also have pulled t…"
click at [394, 187] on span "Add" at bounding box center [390, 185] width 11 height 8
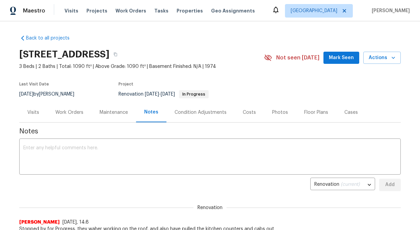
click at [68, 113] on div "Work Orders" at bounding box center [69, 112] width 28 height 7
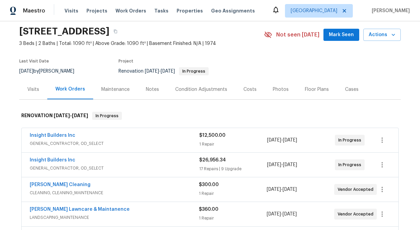
scroll to position [24, 0]
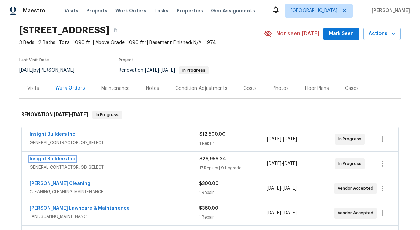
click at [57, 158] on link "Insight Builders Inc" at bounding box center [53, 159] width 46 height 5
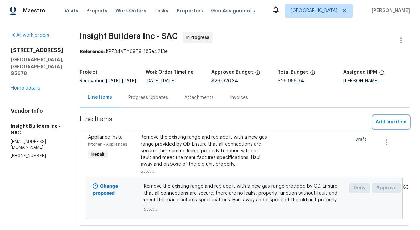
click at [390, 126] on span "Add line item" at bounding box center [391, 122] width 31 height 8
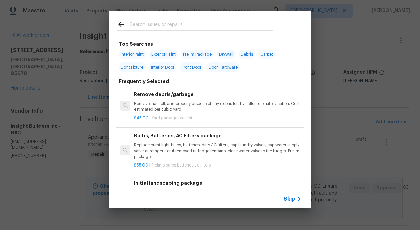
click at [173, 26] on input "text" at bounding box center [201, 25] width 143 height 10
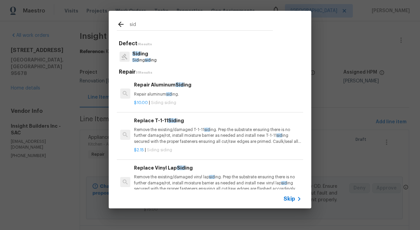
type input "sid"
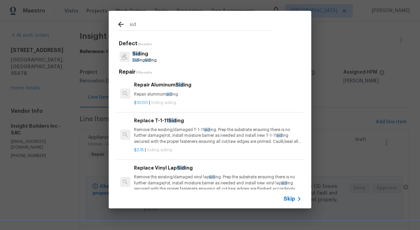
click at [145, 57] on p "Sid ing sid ing" at bounding box center [144, 60] width 24 height 6
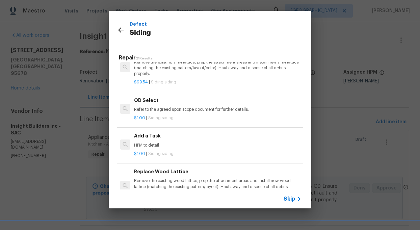
scroll to position [390, 0]
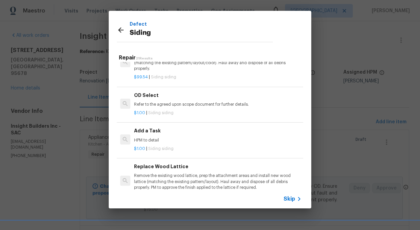
click at [150, 134] on h6 "Add a Task" at bounding box center [218, 130] width 168 height 7
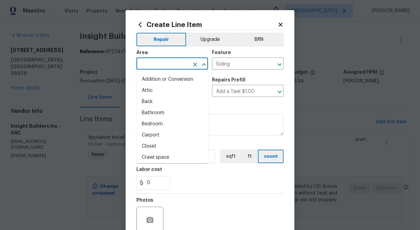
click at [171, 65] on input "text" at bounding box center [163, 64] width 53 height 10
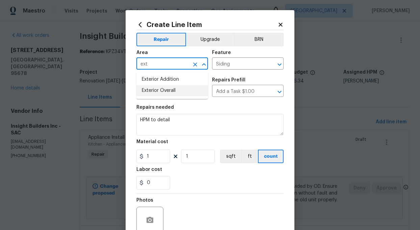
click at [165, 91] on li "Exterior Overall" at bounding box center [173, 90] width 72 height 11
type input "Exterior Overall"
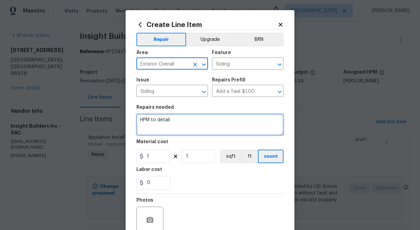
click at [182, 124] on textarea "HPM to detail" at bounding box center [210, 125] width 147 height 22
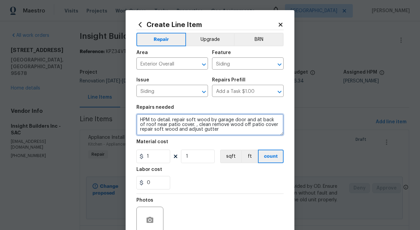
type textarea "HPM to detail. repair soft wood by garage door and at back of roof near patio c…"
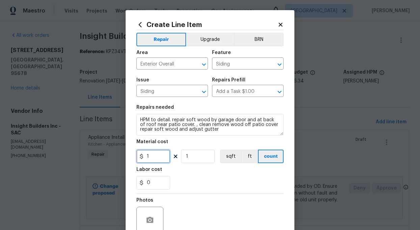
click at [152, 157] on input "1" at bounding box center [154, 157] width 34 height 14
type input "100"
click at [189, 157] on input "1" at bounding box center [198, 157] width 34 height 14
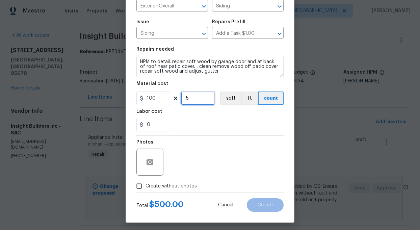
scroll to position [61, 0]
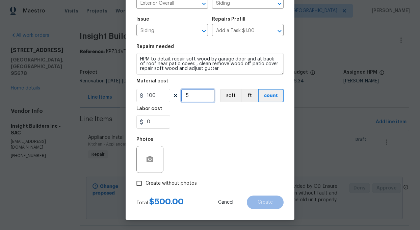
type input "5"
click at [138, 184] on input "Create without photos" at bounding box center [139, 183] width 13 height 13
checkbox input "true"
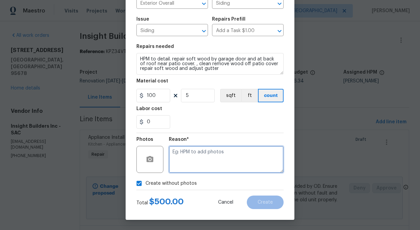
click at [201, 160] on textarea at bounding box center [226, 159] width 115 height 27
type textarea "add"
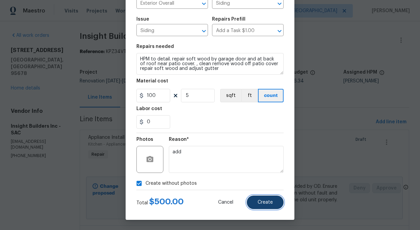
click at [264, 200] on span "Create" at bounding box center [265, 202] width 15 height 5
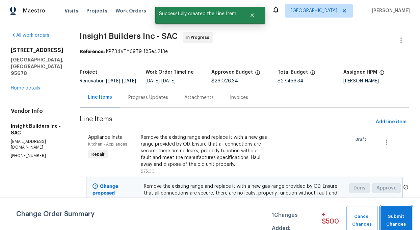
click at [400, 225] on span "Submit Changes" at bounding box center [396, 221] width 25 height 16
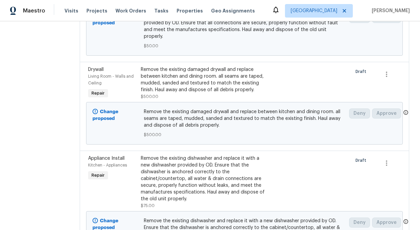
scroll to position [338, 0]
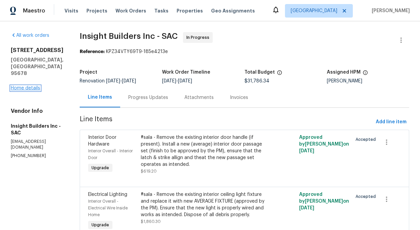
click at [22, 86] on link "Home details" at bounding box center [25, 88] width 29 height 5
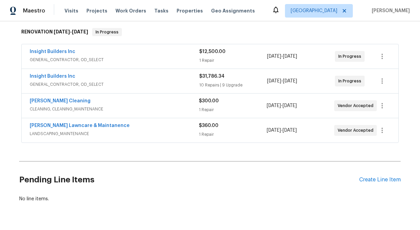
scroll to position [125, 0]
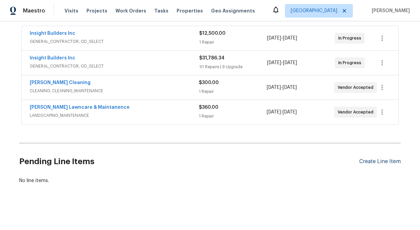
click at [381, 163] on div "Create Line Item" at bounding box center [381, 161] width 42 height 6
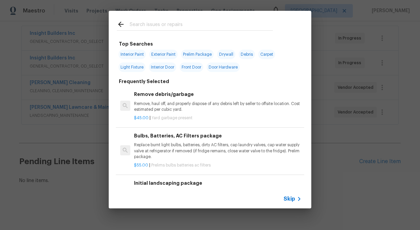
click at [139, 29] on input "text" at bounding box center [201, 25] width 143 height 10
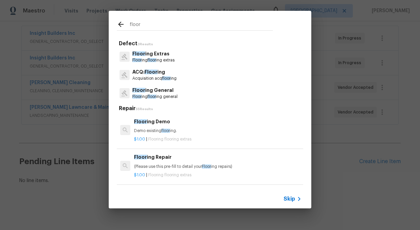
type input "floor"
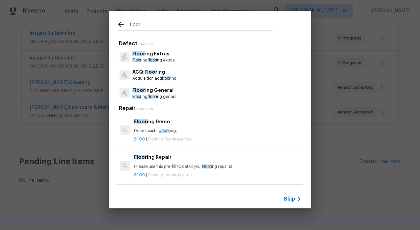
click at [150, 92] on p "Floor ing General" at bounding box center [154, 90] width 45 height 7
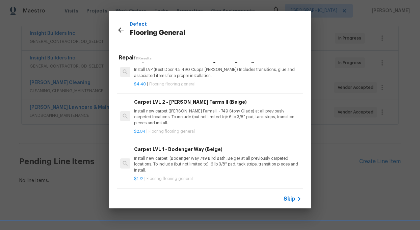
scroll to position [219, 0]
click at [201, 112] on p "Install new carpet ([PERSON_NAME] Farms II - 749 Stony Glade) at all previously…" at bounding box center [218, 115] width 168 height 17
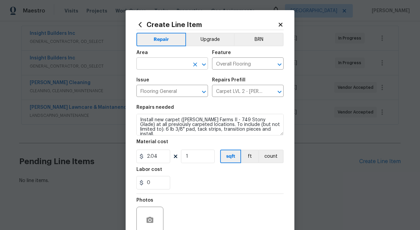
click at [167, 65] on input "text" at bounding box center [163, 64] width 53 height 10
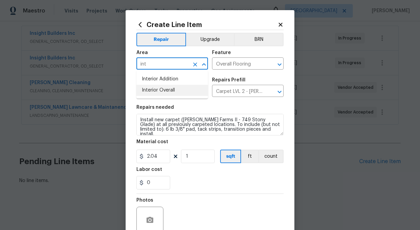
click at [167, 89] on li "Interior Overall" at bounding box center [173, 90] width 72 height 11
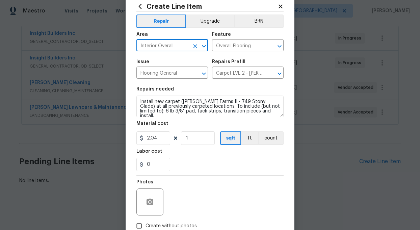
type input "Interior Overall"
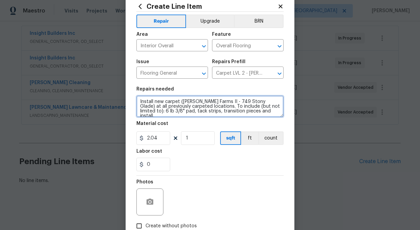
click at [258, 101] on textarea "Install new carpet (Abshire Farms II - 749 Stony Glade) at all previously carpe…" at bounding box center [210, 107] width 147 height 22
type textarea "Install new carpet () at all previously carpeted locations. To include (but not…"
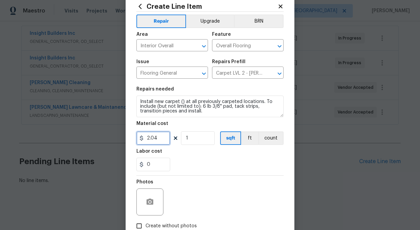
click at [158, 137] on input "2.04" at bounding box center [154, 138] width 34 height 14
type input "1"
click at [190, 137] on input "1" at bounding box center [198, 138] width 34 height 14
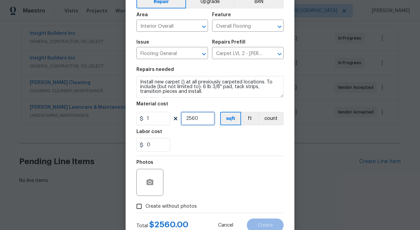
scroll to position [61, 0]
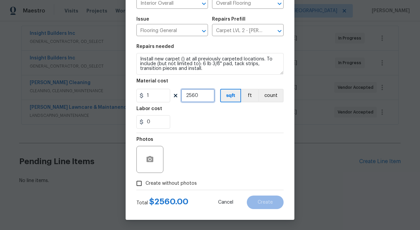
type input "2560"
click at [138, 181] on input "Create without photos" at bounding box center [139, 183] width 13 height 13
checkbox input "true"
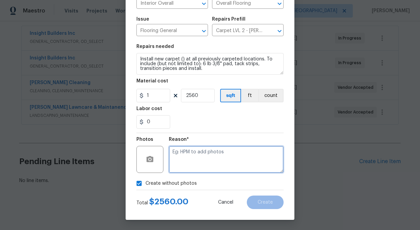
click at [195, 169] on textarea at bounding box center [226, 159] width 115 height 27
type textarea "add"
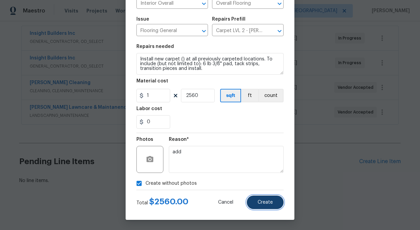
click at [257, 202] on button "Create" at bounding box center [265, 203] width 37 height 14
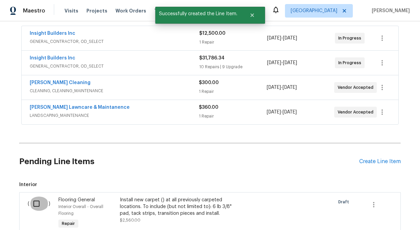
click at [34, 202] on input "checkbox" at bounding box center [38, 204] width 19 height 14
checkbox input "true"
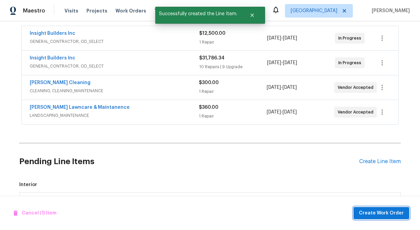
click at [388, 215] on span "Create Work Order" at bounding box center [381, 213] width 45 height 8
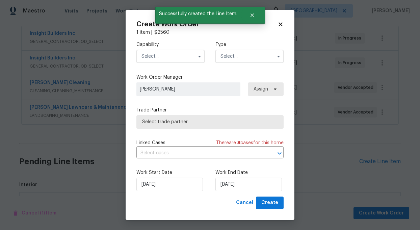
click at [166, 55] on input "text" at bounding box center [171, 57] width 68 height 14
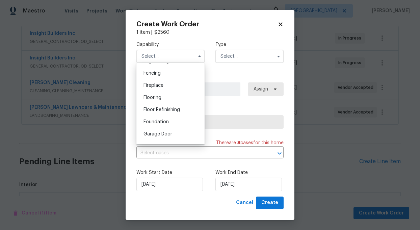
scroll to position [237, 0]
click at [152, 91] on div "Flooring" at bounding box center [170, 97] width 65 height 12
type input "Flooring"
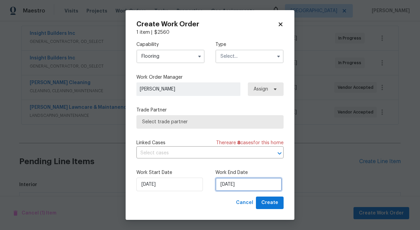
click at [254, 189] on input "[DATE]" at bounding box center [249, 185] width 67 height 14
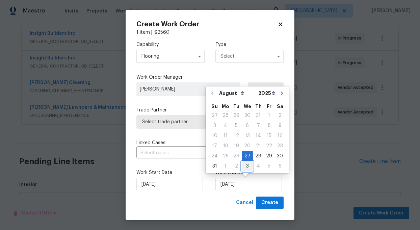
click at [247, 167] on div "3" at bounding box center [247, 166] width 11 height 9
type input "[DATE]"
select select "8"
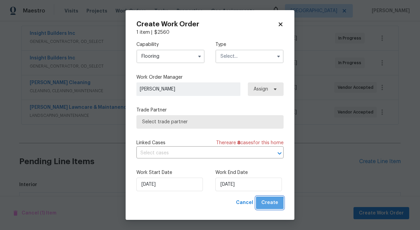
click at [271, 204] on span "Create" at bounding box center [270, 203] width 17 height 8
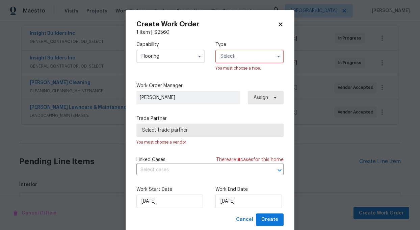
click at [232, 56] on input "text" at bounding box center [250, 57] width 68 height 14
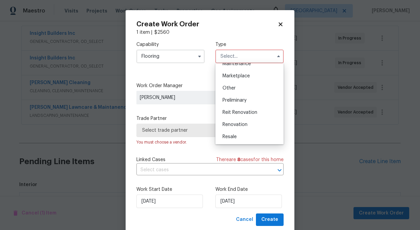
scroll to position [118, 0]
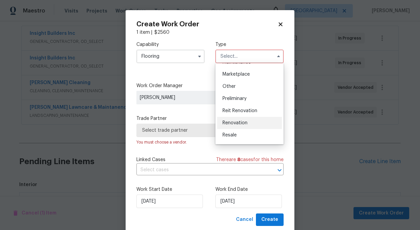
click at [234, 120] on div "Renovation" at bounding box center [249, 123] width 65 height 12
type input "Renovation"
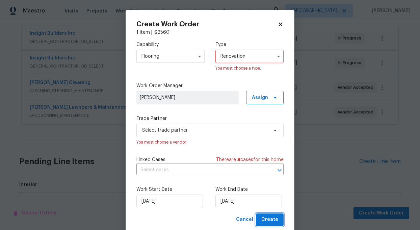
click at [271, 218] on span "Create" at bounding box center [270, 220] width 17 height 8
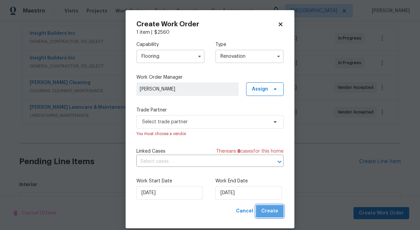
click at [272, 210] on span "Create" at bounding box center [270, 211] width 17 height 8
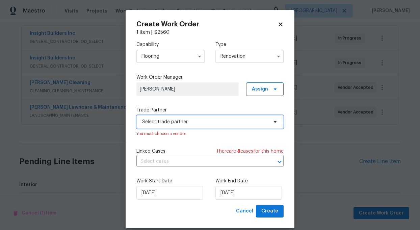
click at [201, 124] on span "Select trade partner" at bounding box center [205, 122] width 126 height 7
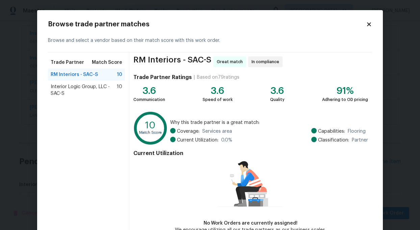
scroll to position [41, 0]
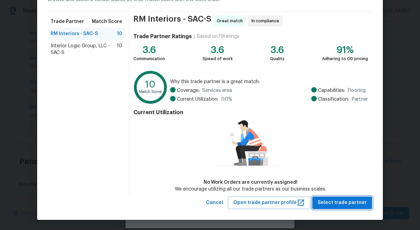
click at [337, 204] on span "Select trade partner" at bounding box center [342, 203] width 49 height 8
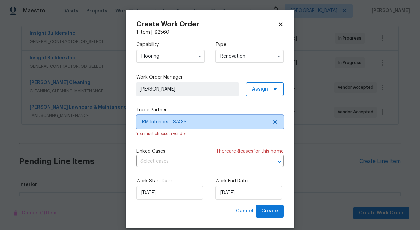
scroll to position [0, 0]
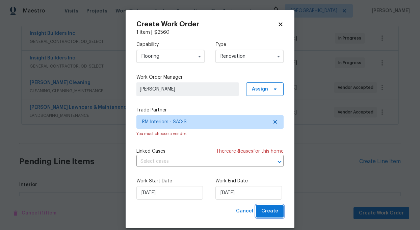
click at [264, 213] on span "Create" at bounding box center [270, 211] width 17 height 8
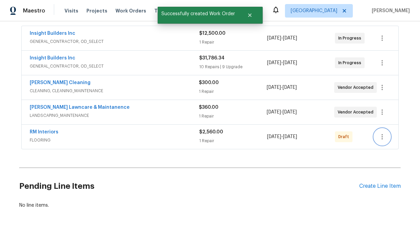
click at [384, 135] on icon "button" at bounding box center [382, 137] width 8 height 8
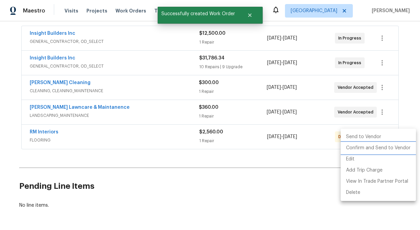
click at [387, 146] on li "Confirm and Send to Vendor" at bounding box center [378, 148] width 75 height 11
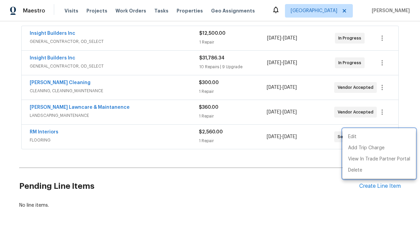
click at [127, 204] on div at bounding box center [210, 115] width 420 height 230
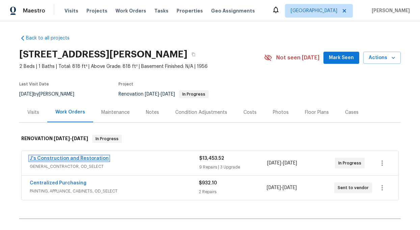
click at [71, 158] on link "J's Construction and Restoration" at bounding box center [69, 158] width 79 height 5
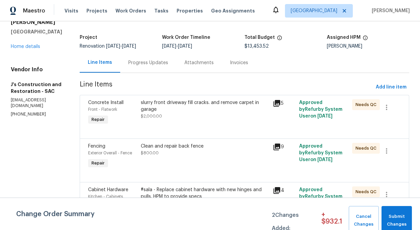
scroll to position [43, 0]
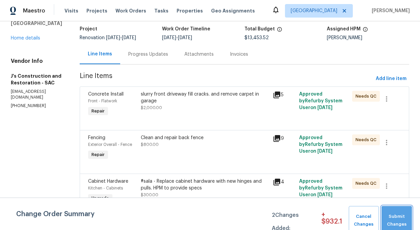
click at [396, 222] on span "Submit Changes" at bounding box center [397, 221] width 24 height 16
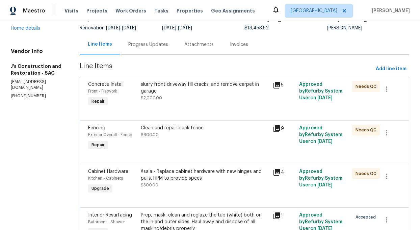
scroll to position [54, 0]
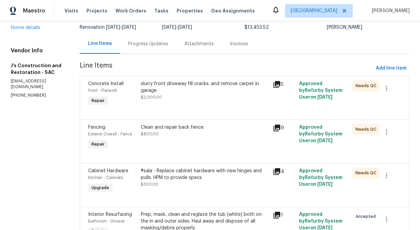
click at [280, 83] on icon at bounding box center [277, 84] width 7 height 7
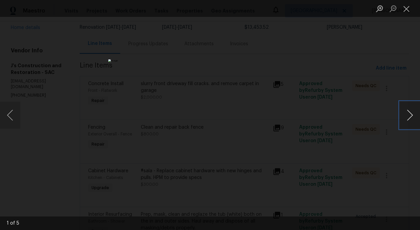
click at [412, 114] on button "Next image" at bounding box center [410, 115] width 20 height 27
click at [407, 7] on button "Close lightbox" at bounding box center [407, 9] width 14 height 12
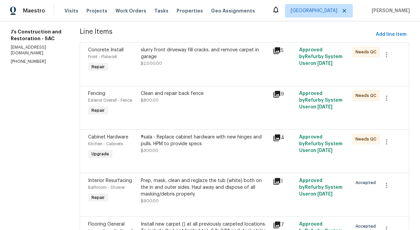
scroll to position [89, 0]
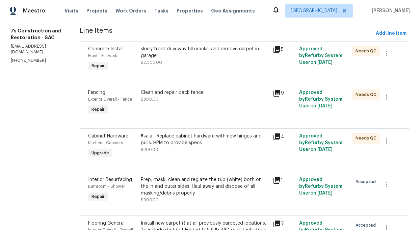
click at [280, 93] on icon at bounding box center [277, 93] width 7 height 7
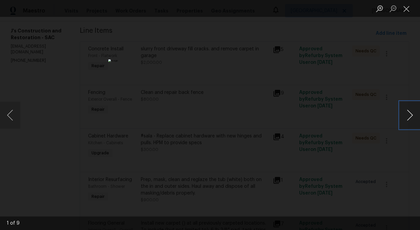
click at [409, 119] on button "Next image" at bounding box center [410, 115] width 20 height 27
click at [403, 9] on button "Close lightbox" at bounding box center [407, 9] width 14 height 12
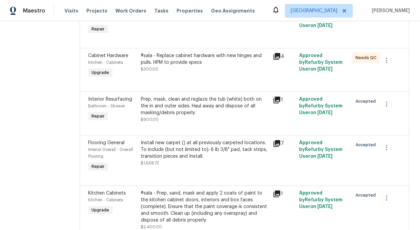
scroll to position [169, 0]
click at [281, 53] on icon at bounding box center [277, 56] width 8 height 8
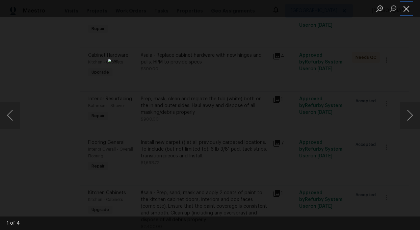
click at [407, 8] on button "Close lightbox" at bounding box center [407, 9] width 14 height 12
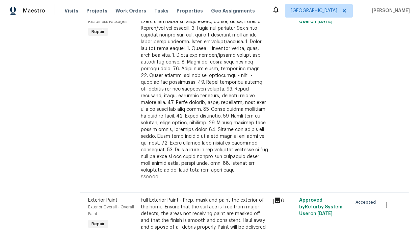
scroll to position [0, 0]
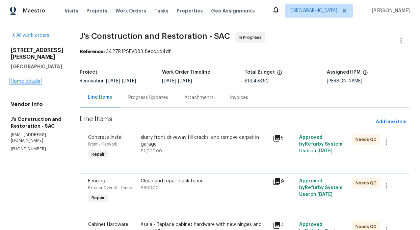
click at [31, 79] on link "Home details" at bounding box center [25, 81] width 29 height 5
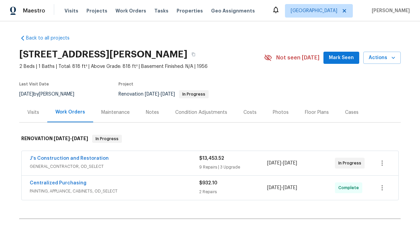
click at [100, 161] on span "J's Construction and Restoration" at bounding box center [69, 158] width 79 height 7
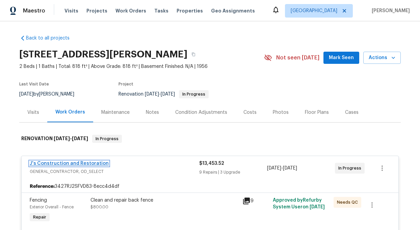
click at [86, 164] on link "J's Construction and Restoration" at bounding box center [69, 163] width 79 height 5
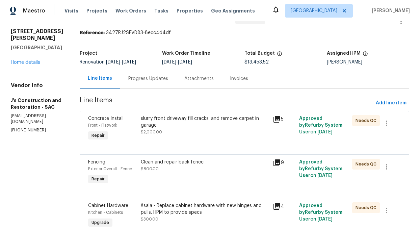
scroll to position [17, 0]
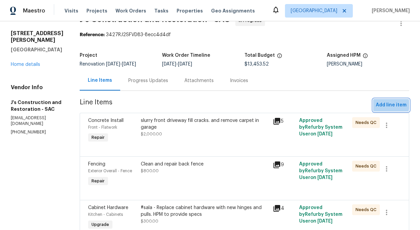
click at [386, 105] on span "Add line item" at bounding box center [391, 105] width 31 height 8
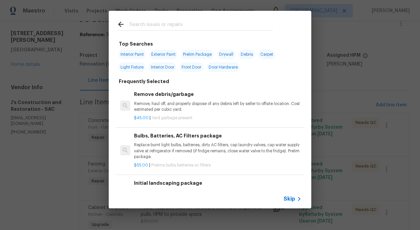
click at [291, 198] on span "Skip" at bounding box center [289, 199] width 11 height 7
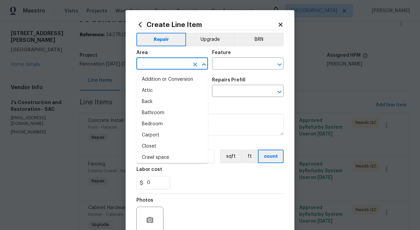
click at [154, 66] on input "text" at bounding box center [163, 64] width 53 height 10
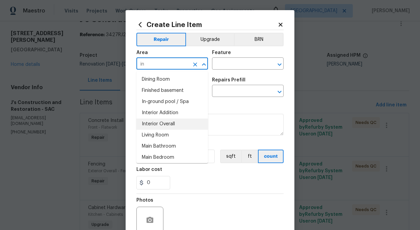
click at [161, 125] on li "Interior Overall" at bounding box center [173, 124] width 72 height 11
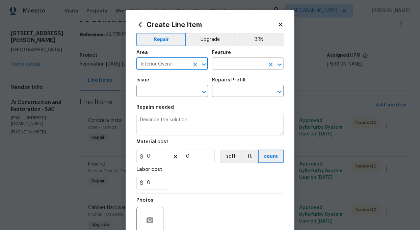
type input "Interior Overall"
click at [243, 63] on input "text" at bounding box center [238, 64] width 53 height 10
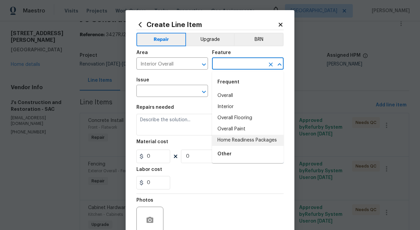
click at [237, 141] on li "Home Readiness Packages" at bounding box center [248, 140] width 72 height 11
type input "Home Readiness Packages"
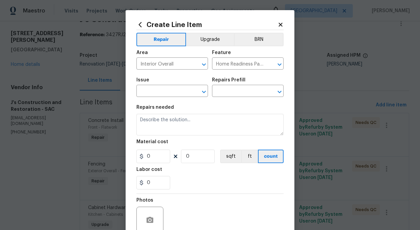
click at [184, 85] on div "Issue" at bounding box center [173, 82] width 72 height 9
click at [186, 93] on input "text" at bounding box center [163, 91] width 53 height 10
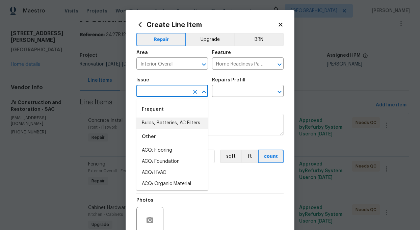
click at [167, 121] on li "Bulbs, Batteries, AC Filters" at bounding box center [173, 123] width 72 height 11
type input "Bulbs, Batteries, AC Filters"
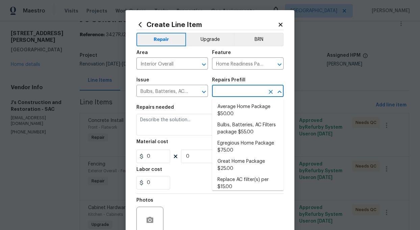
click at [253, 89] on input "text" at bounding box center [238, 91] width 53 height 10
click at [243, 127] on li "Bulbs, Batteries, AC Filters package $55.00" at bounding box center [248, 129] width 72 height 18
type input "Bulbs, Batteries, AC Filters package $55.00"
type textarea "Replace burnt light bulbs, batteries, dirty AC filters, cap laundry valves, cap…"
type input "55"
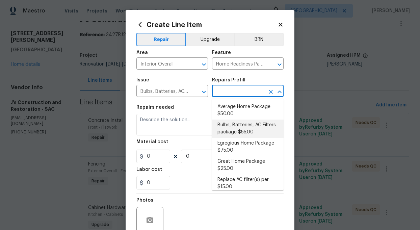
type input "1"
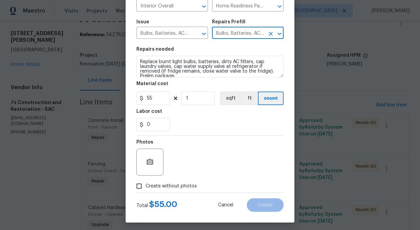
scroll to position [61, 0]
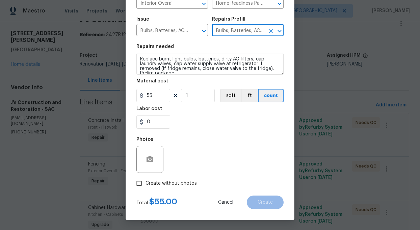
click at [141, 183] on input "Create without photos" at bounding box center [139, 183] width 13 height 13
checkbox input "true"
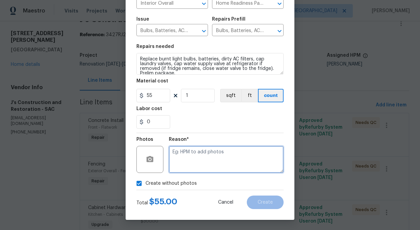
click at [206, 162] on textarea at bounding box center [226, 159] width 115 height 27
type textarea "add"
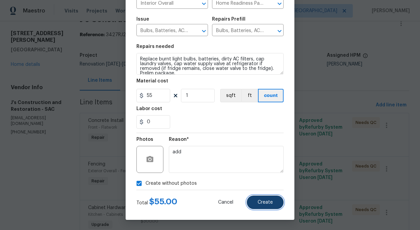
click at [267, 205] on button "Create" at bounding box center [265, 203] width 37 height 14
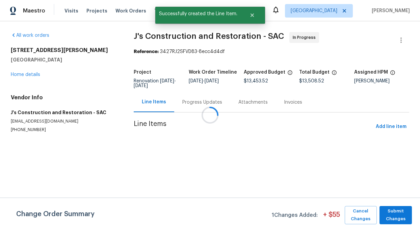
scroll to position [0, 0]
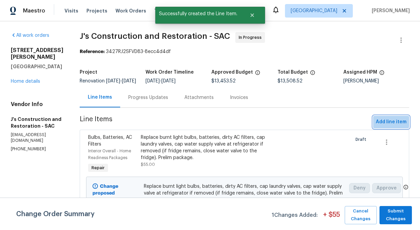
click at [388, 124] on span "Add line item" at bounding box center [391, 122] width 31 height 8
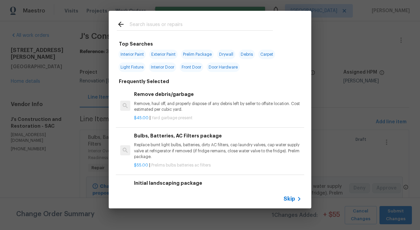
click at [147, 23] on input "text" at bounding box center [201, 25] width 143 height 10
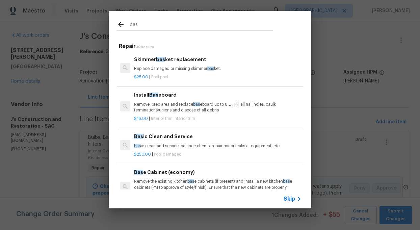
type input "bas"
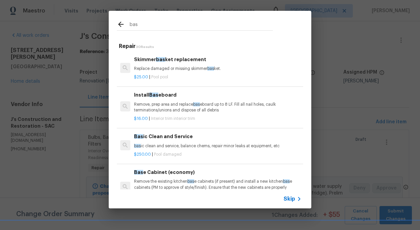
click at [149, 105] on p "Remove, prep area and replace bas eboard up to 8 LF. Fill all nail holes, caulk…" at bounding box center [218, 107] width 168 height 11
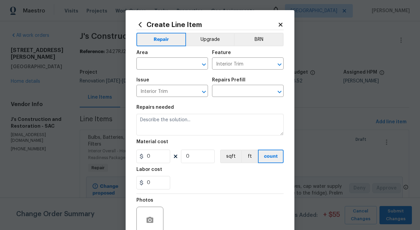
type input "Install Baseboard $16.00"
type textarea "Remove, prep area and replace baseboard up to 8 LF. Fill all nail holes, caulk …"
type input "16"
type input "1"
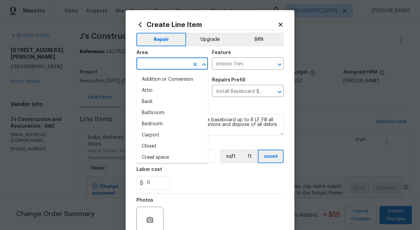
click at [159, 62] on input "text" at bounding box center [163, 64] width 53 height 10
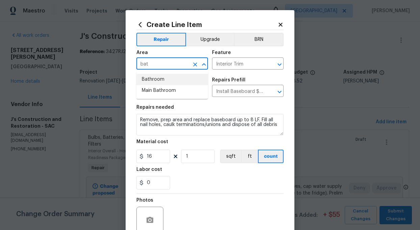
click at [156, 75] on li "Bathroom" at bounding box center [173, 79] width 72 height 11
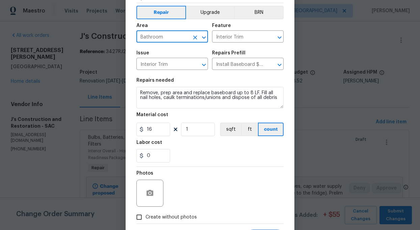
scroll to position [35, 0]
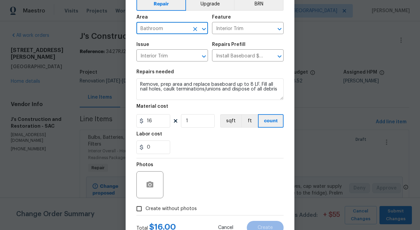
type input "Bathroom"
click at [199, 121] on input "1" at bounding box center [198, 121] width 34 height 14
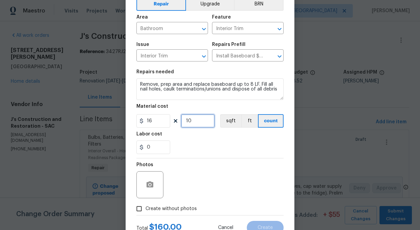
scroll to position [61, 0]
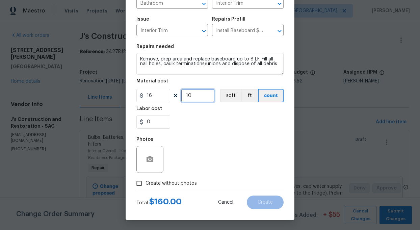
type input "10"
click at [138, 182] on input "Create without photos" at bounding box center [139, 183] width 13 height 13
checkbox input "true"
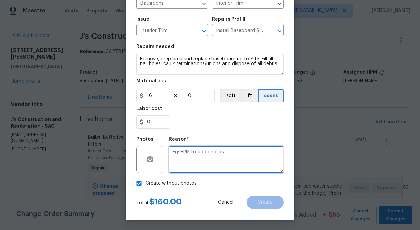
click at [193, 165] on textarea at bounding box center [226, 159] width 115 height 27
type textarea "add"
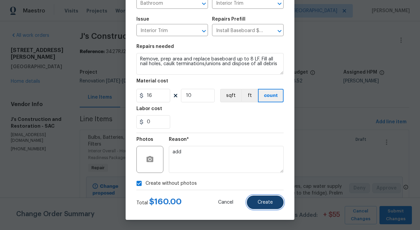
click at [260, 203] on span "Create" at bounding box center [265, 202] width 15 height 5
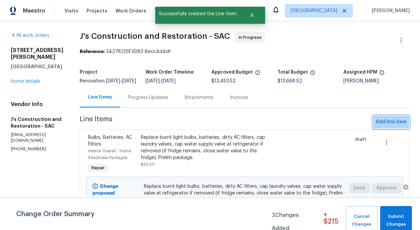
click at [388, 126] on span "Add line item" at bounding box center [391, 122] width 31 height 8
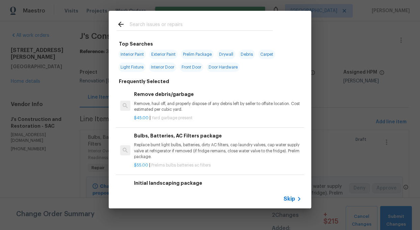
click at [149, 21] on input "text" at bounding box center [201, 25] width 143 height 10
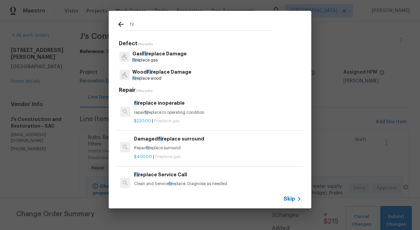
type input "fir"
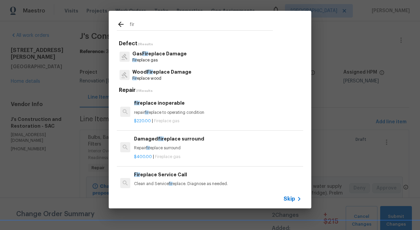
click at [149, 73] on span "Fir" at bounding box center [150, 72] width 6 height 5
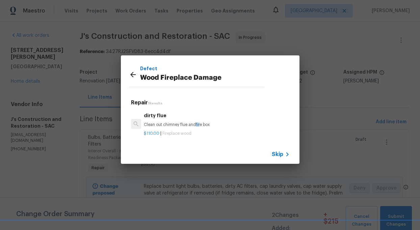
click at [174, 124] on p "Clean out chimney flue and fir e box" at bounding box center [217, 125] width 146 height 6
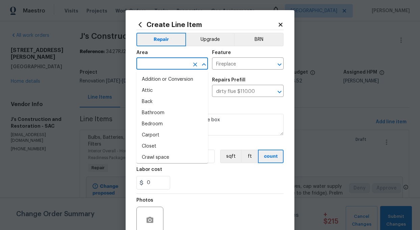
click at [164, 63] on input "text" at bounding box center [163, 64] width 53 height 10
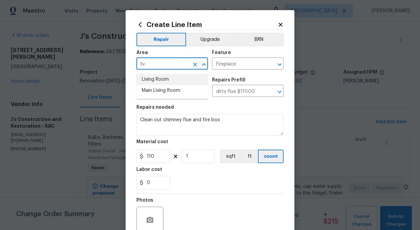
click at [162, 79] on li "Living Room" at bounding box center [173, 79] width 72 height 11
type input "Living Room"
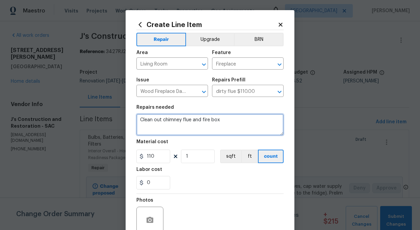
click at [209, 121] on textarea "Clean out chimney flue and fire box" at bounding box center [210, 125] width 147 height 22
type textarea "paint in side fireplace place with high heat paint"
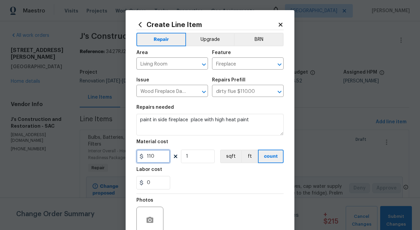
click at [163, 158] on input "110" at bounding box center [154, 157] width 34 height 14
type input "30"
click at [190, 190] on div "0" at bounding box center [210, 183] width 147 height 14
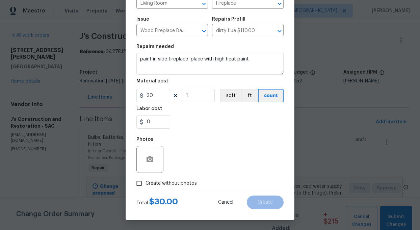
click at [139, 183] on input "Create without photos" at bounding box center [139, 183] width 13 height 13
checkbox input "true"
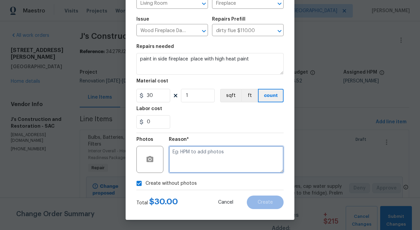
click at [200, 158] on textarea at bounding box center [226, 159] width 115 height 27
type textarea "add"
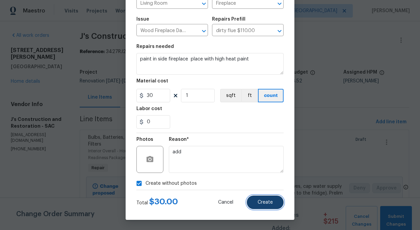
click at [280, 203] on button "Create" at bounding box center [265, 203] width 37 height 14
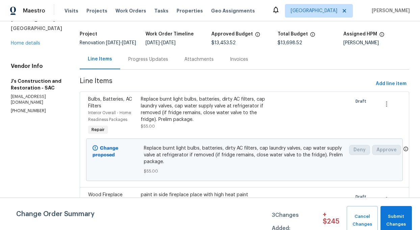
scroll to position [0, 0]
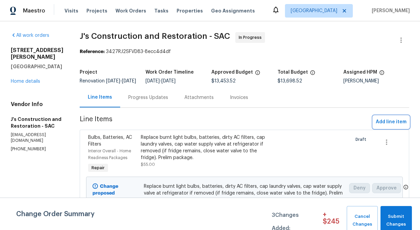
click at [395, 125] on span "Add line item" at bounding box center [391, 122] width 31 height 8
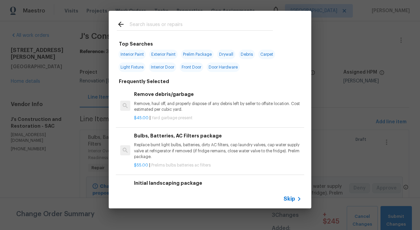
click at [153, 26] on input "text" at bounding box center [201, 25] width 143 height 10
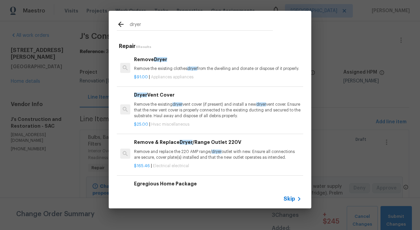
type input "dryer"
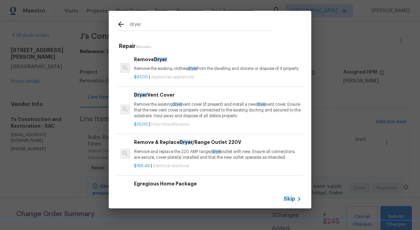
click at [171, 113] on p "Remove the existing dryer vent cover (if present) and install a new dryer vent …" at bounding box center [218, 110] width 168 height 17
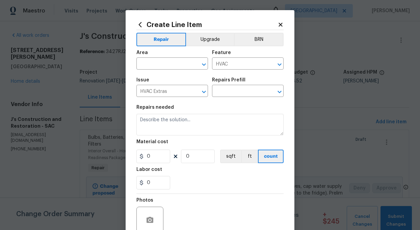
type input "Dryer Vent Cover $25.00"
type textarea "Remove the existing dryer vent cover (if present) and install a new dryer vent …"
type input "25"
type input "1"
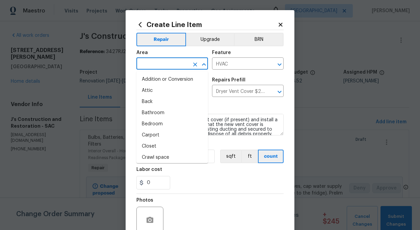
click at [157, 63] on input "text" at bounding box center [163, 64] width 53 height 10
click at [165, 65] on input "text" at bounding box center [163, 64] width 53 height 10
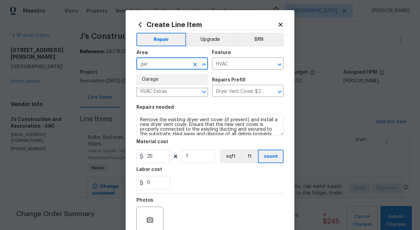
click at [158, 78] on li "Garage" at bounding box center [173, 79] width 72 height 11
type input "Garage"
click at [250, 60] on input "HVAC" at bounding box center [238, 64] width 53 height 10
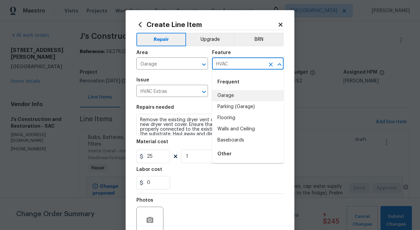
click at [225, 95] on li "Garage" at bounding box center [248, 95] width 72 height 11
type input "Garage"
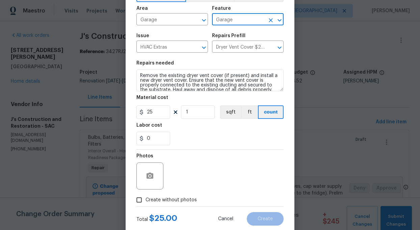
scroll to position [61, 0]
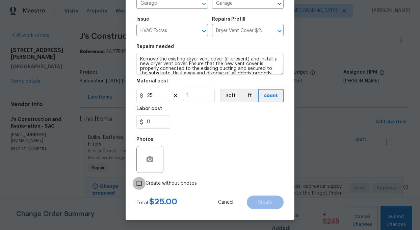
click at [139, 183] on input "Create without photos" at bounding box center [139, 183] width 13 height 13
checkbox input "true"
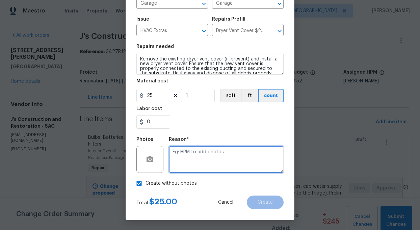
click at [192, 164] on textarea at bounding box center [226, 159] width 115 height 27
type textarea "add"
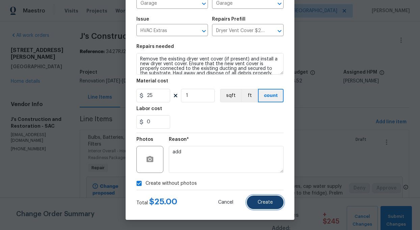
click at [268, 207] on button "Create" at bounding box center [265, 203] width 37 height 14
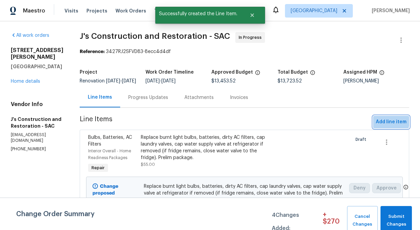
click at [387, 125] on span "Add line item" at bounding box center [391, 122] width 31 height 8
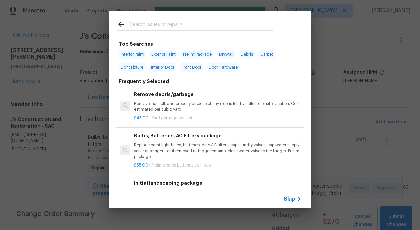
click at [162, 53] on span "Exterior Paint" at bounding box center [163, 54] width 28 height 9
type input "Exterior Paint"
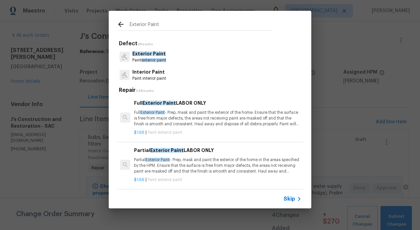
click at [152, 54] on span "Exterior Paint" at bounding box center [148, 53] width 33 height 5
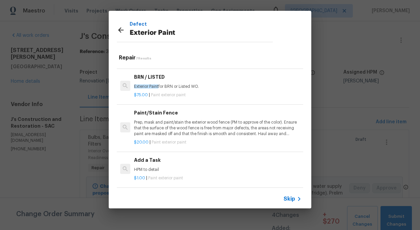
scroll to position [128, 0]
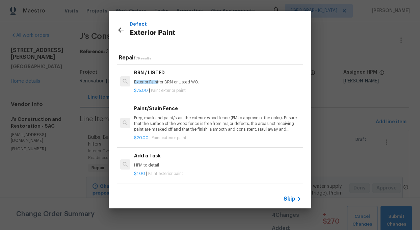
click at [142, 157] on h6 "Add a Task" at bounding box center [218, 155] width 168 height 7
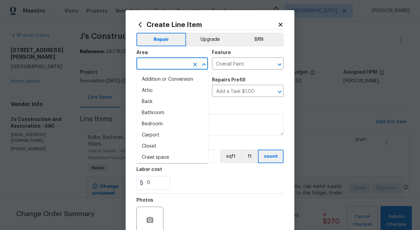
click at [163, 66] on input "text" at bounding box center [163, 64] width 53 height 10
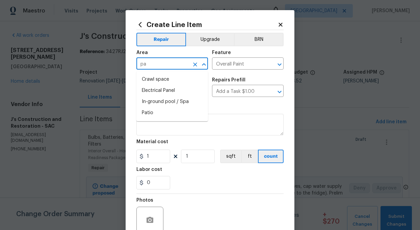
type input "p"
click at [159, 91] on li "Exterior Overall" at bounding box center [173, 90] width 72 height 11
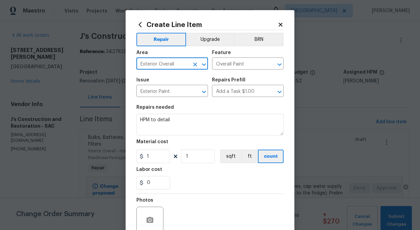
type input "Exterior Overall"
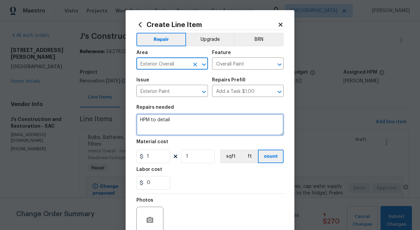
click at [176, 122] on textarea "HPM to detail" at bounding box center [210, 125] width 147 height 22
type textarea "H"
type textarea "paint the exterior shed to match home"
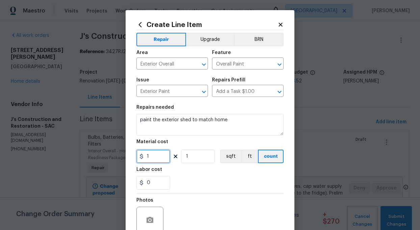
click at [157, 158] on input "1" at bounding box center [154, 157] width 34 height 14
type input "2"
click at [197, 158] on input "1" at bounding box center [198, 157] width 34 height 14
type input "400"
click at [192, 195] on div "Photos" at bounding box center [210, 216] width 147 height 44
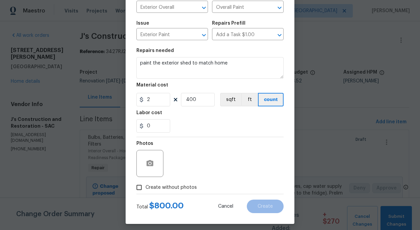
scroll to position [61, 0]
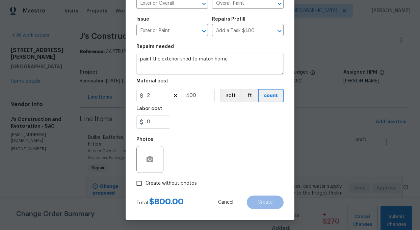
click at [140, 182] on input "Create without photos" at bounding box center [139, 183] width 13 height 13
checkbox input "true"
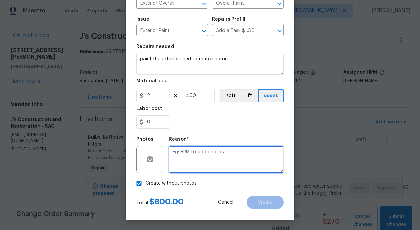
click at [208, 163] on textarea at bounding box center [226, 159] width 115 height 27
type textarea "add"
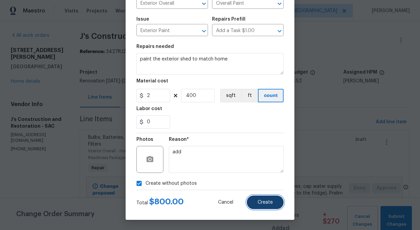
click at [266, 203] on span "Create" at bounding box center [265, 202] width 15 height 5
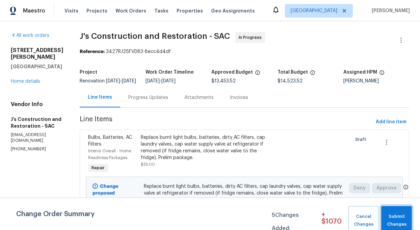
click at [391, 226] on span "Submit Changes" at bounding box center [397, 221] width 24 height 16
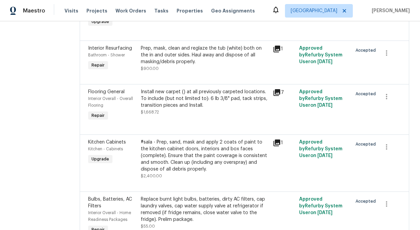
scroll to position [0, 0]
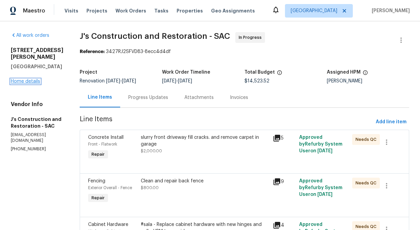
click at [31, 79] on link "Home details" at bounding box center [25, 81] width 29 height 5
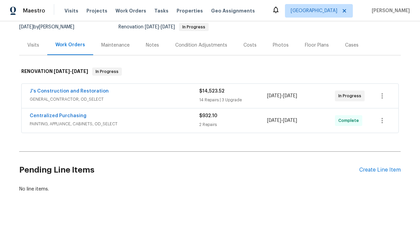
scroll to position [68, 0]
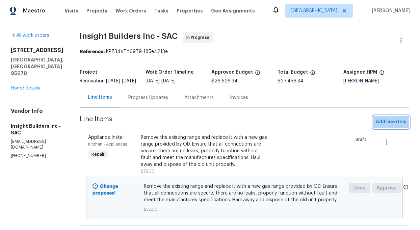
click at [390, 126] on span "Add line item" at bounding box center [391, 122] width 31 height 8
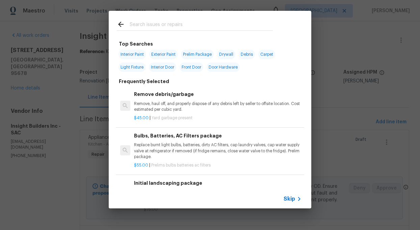
click at [167, 24] on input "text" at bounding box center [201, 25] width 143 height 10
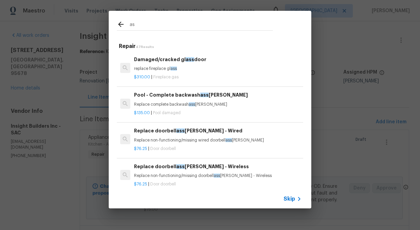
type input "a"
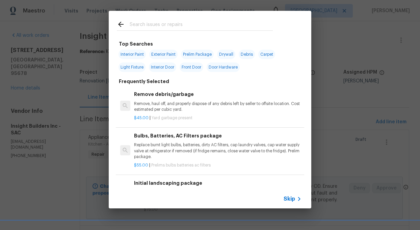
click at [290, 199] on span "Skip" at bounding box center [289, 199] width 11 height 7
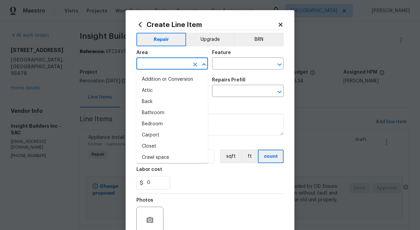
click at [147, 64] on input "text" at bounding box center [163, 64] width 53 height 10
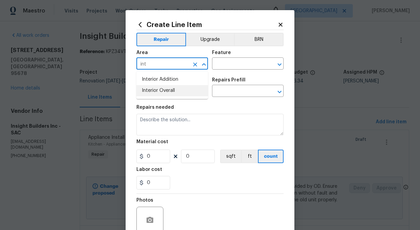
click at [154, 93] on li "Interior Overall" at bounding box center [173, 90] width 72 height 11
type input "Interior Overall"
click at [260, 66] on input "text" at bounding box center [238, 64] width 53 height 10
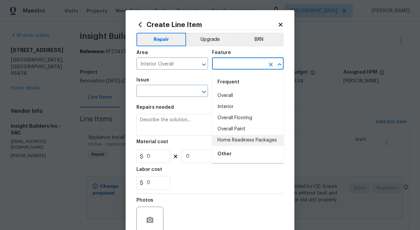
click at [241, 141] on li "Home Readiness Packages" at bounding box center [248, 140] width 72 height 11
type input "Home Readiness Packages"
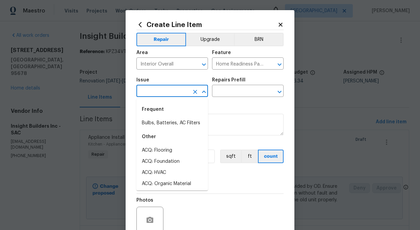
click at [169, 93] on input "text" at bounding box center [163, 91] width 53 height 10
click at [176, 123] on li "Bulbs, Batteries, AC Filters" at bounding box center [173, 123] width 72 height 11
type input "Bulbs, Batteries, AC Filters"
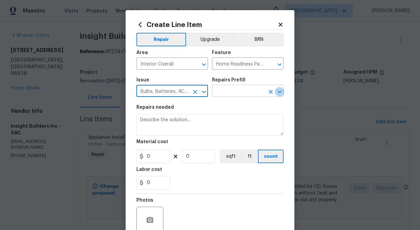
click at [282, 92] on icon "Open" at bounding box center [280, 92] width 8 height 8
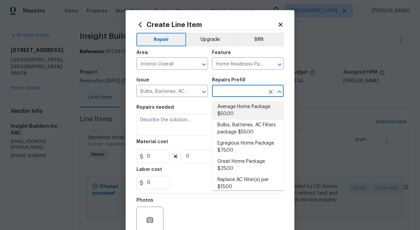
click at [234, 110] on li "Average Home Package $50.00" at bounding box center [248, 110] width 72 height 18
type input "Average Home Package $50.00"
type textarea "1. Replace all missing and/or damaged door stops and strike plates. 2. Remove a…"
type input "50"
type input "1"
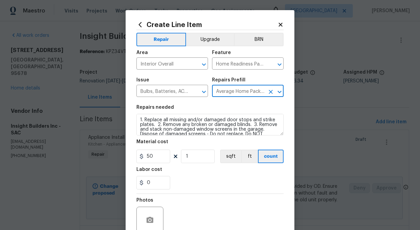
scroll to position [61, 0]
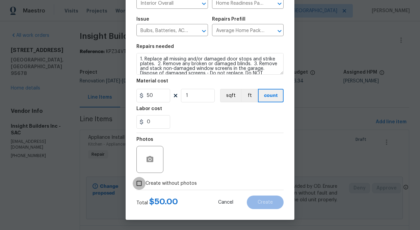
click at [135, 183] on input "Create without photos" at bounding box center [139, 183] width 13 height 13
checkbox input "true"
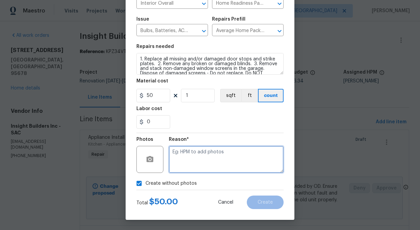
click at [200, 166] on textarea at bounding box center [226, 159] width 115 height 27
type textarea "add"
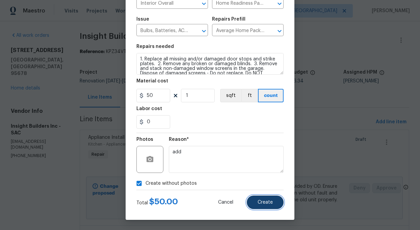
click at [267, 208] on button "Create" at bounding box center [265, 203] width 37 height 14
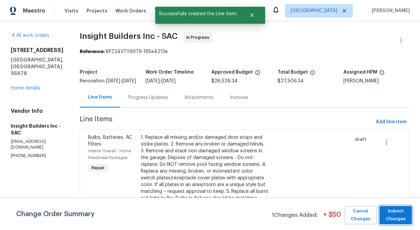
click at [395, 218] on span "Submit Changes" at bounding box center [396, 215] width 26 height 16
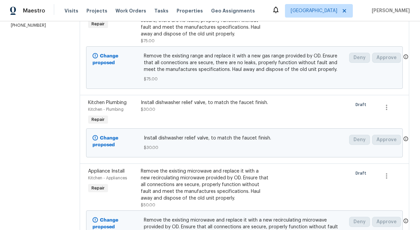
scroll to position [0, 0]
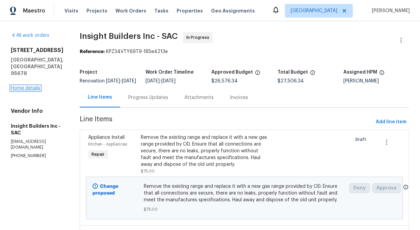
click at [20, 86] on link "Home details" at bounding box center [25, 88] width 29 height 5
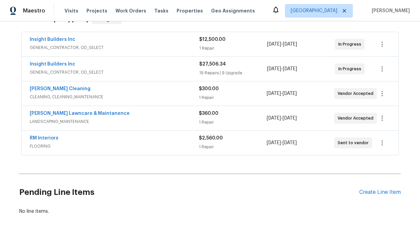
scroll to position [117, 0]
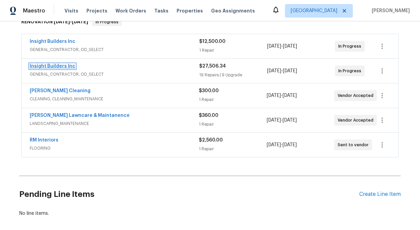
click at [51, 67] on link "Insight Builders Inc" at bounding box center [53, 66] width 46 height 5
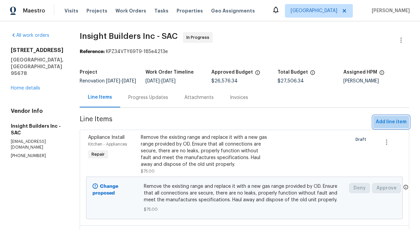
click at [390, 124] on span "Add line item" at bounding box center [391, 122] width 31 height 8
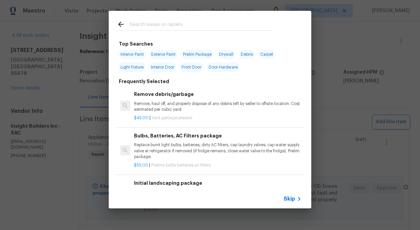
click at [340, 98] on div "Top Searches Interior Paint Exterior Paint Prelim Package Drywall Debris Carpet…" at bounding box center [210, 109] width 420 height 219
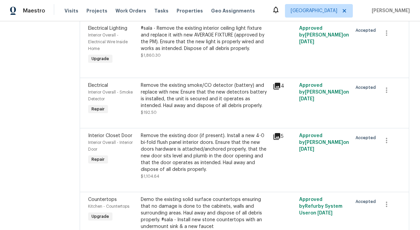
scroll to position [880, 0]
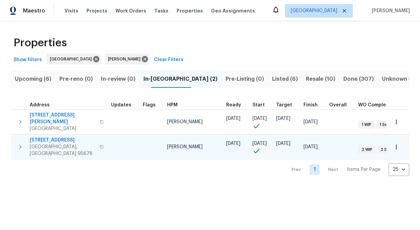
click at [22, 143] on icon "button" at bounding box center [20, 147] width 8 height 8
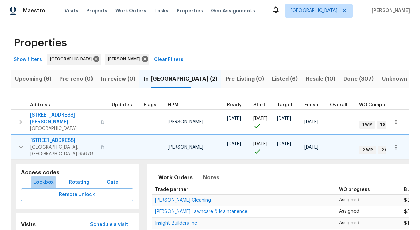
click at [47, 178] on span "Lockbox" at bounding box center [43, 182] width 20 height 8
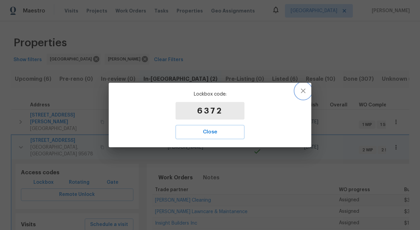
click at [305, 89] on icon "button" at bounding box center [303, 91] width 8 height 8
